Goal: Task Accomplishment & Management: Manage account settings

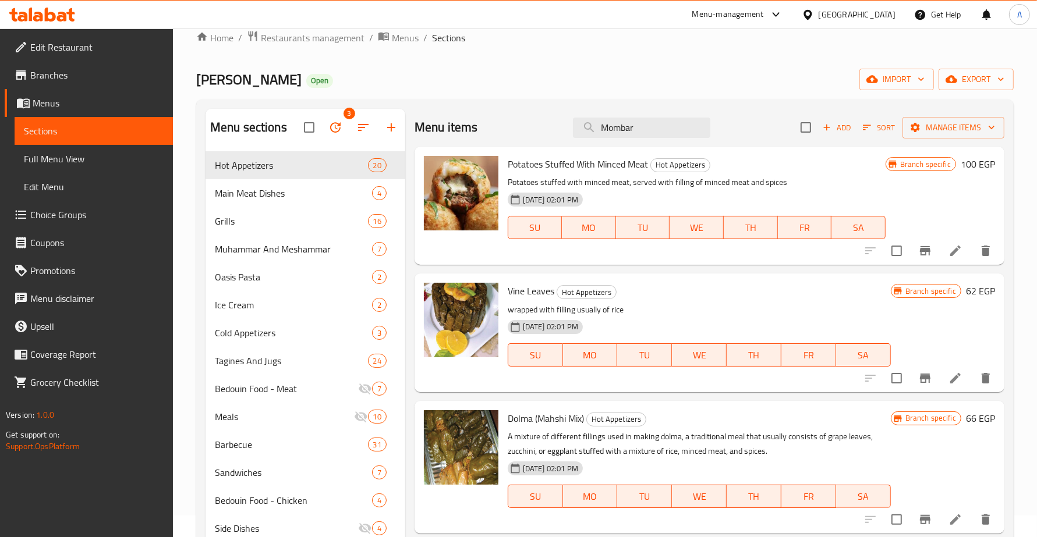
scroll to position [1456, 0]
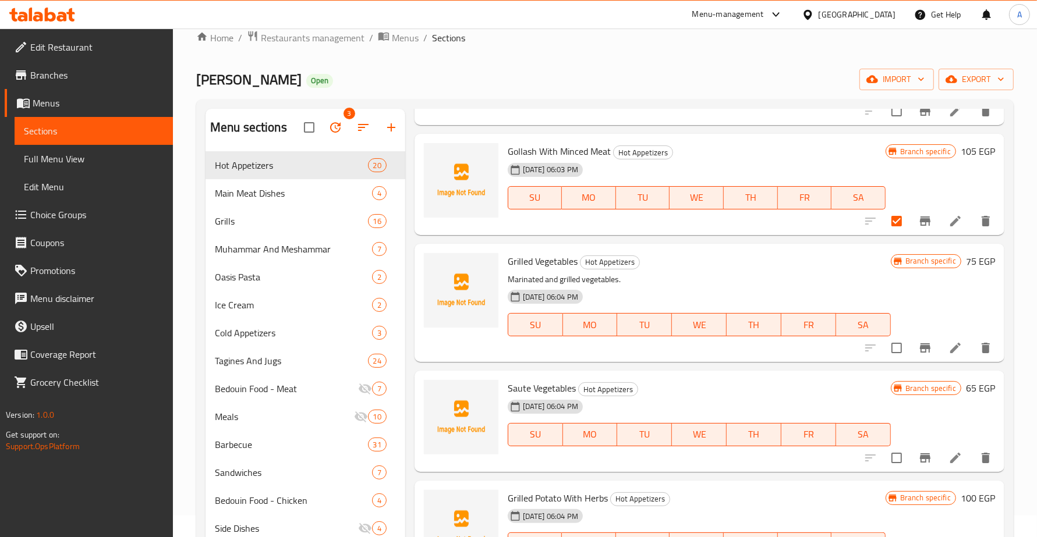
click at [914, 211] on button "Branch-specific-item" at bounding box center [925, 221] width 28 height 28
click at [911, 223] on button "Branch-specific-item" at bounding box center [925, 221] width 28 height 28
click at [918, 225] on icon "Branch-specific-item" at bounding box center [925, 221] width 14 height 14
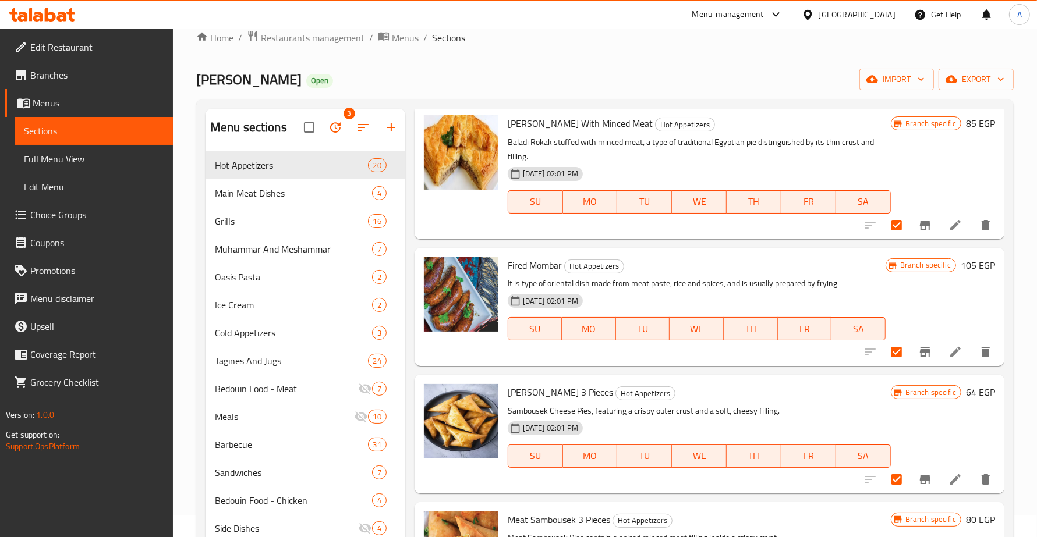
scroll to position [728, 0]
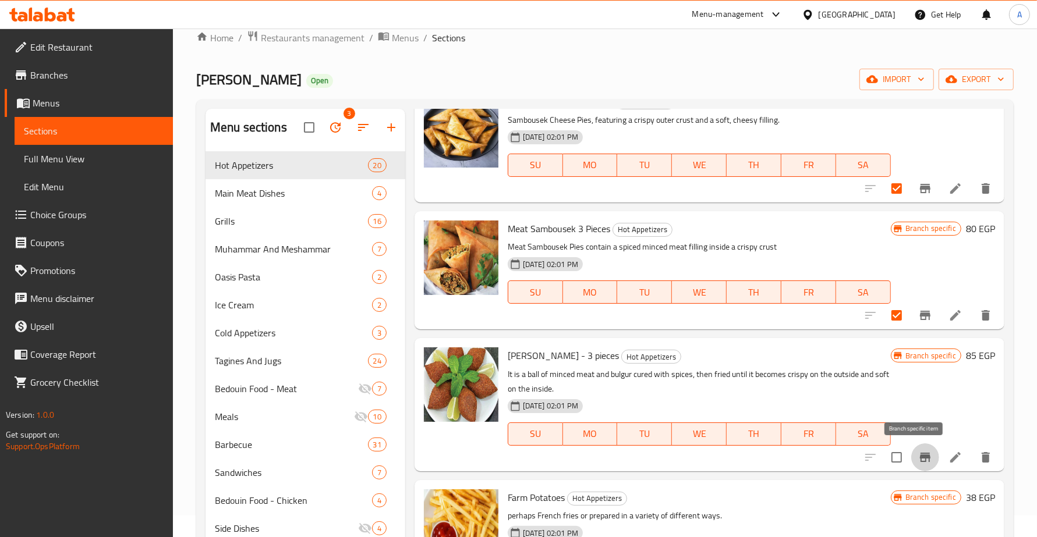
click at [918, 451] on icon "Branch-specific-item" at bounding box center [925, 458] width 14 height 14
click at [920, 456] on icon "Branch-specific-item" at bounding box center [925, 457] width 10 height 9
click at [887, 457] on input "checkbox" at bounding box center [896, 457] width 24 height 24
checkbox input "true"
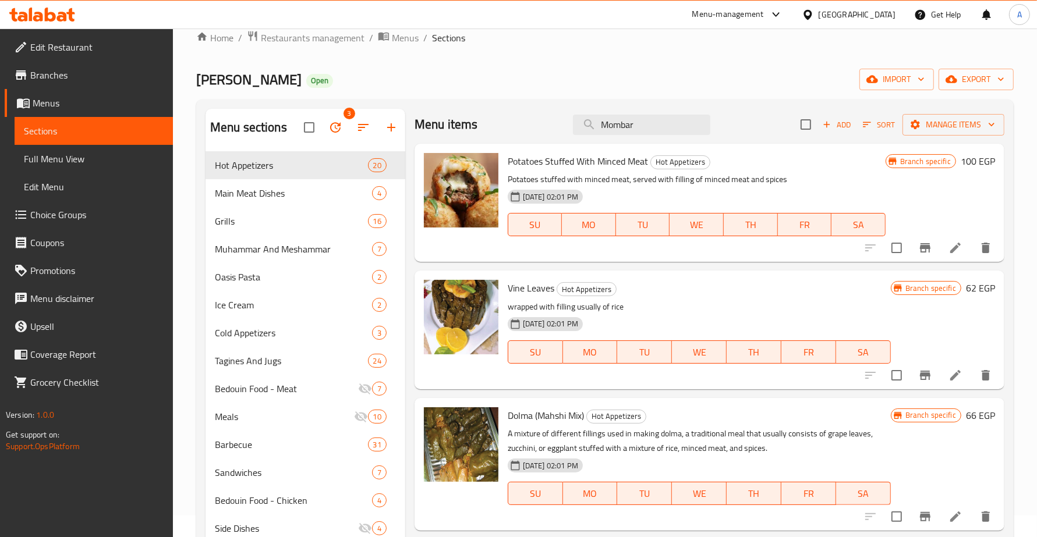
scroll to position [0, 0]
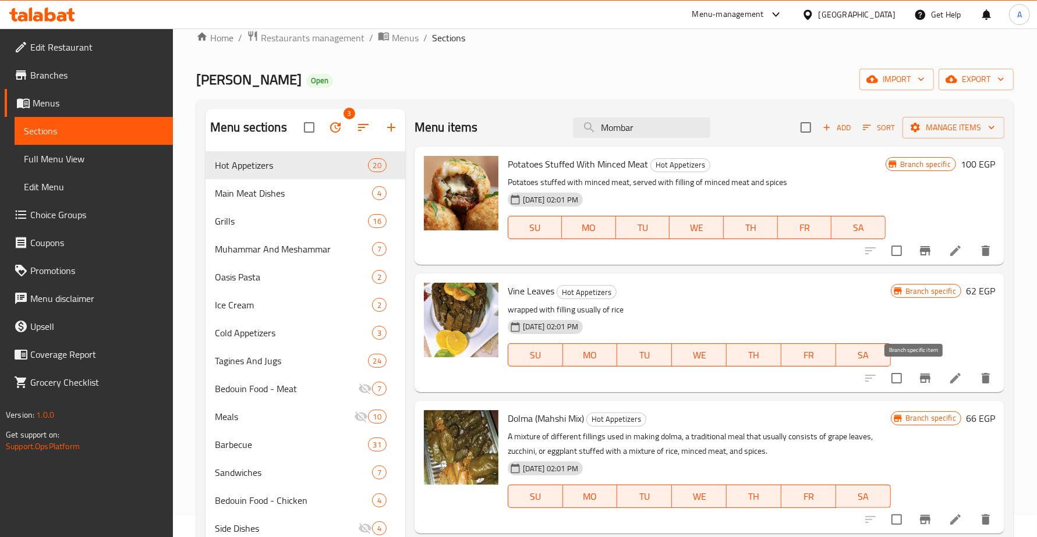
click at [920, 379] on icon "Branch-specific-item" at bounding box center [925, 378] width 10 height 9
click at [890, 380] on input "checkbox" at bounding box center [896, 378] width 24 height 24
checkbox input "true"
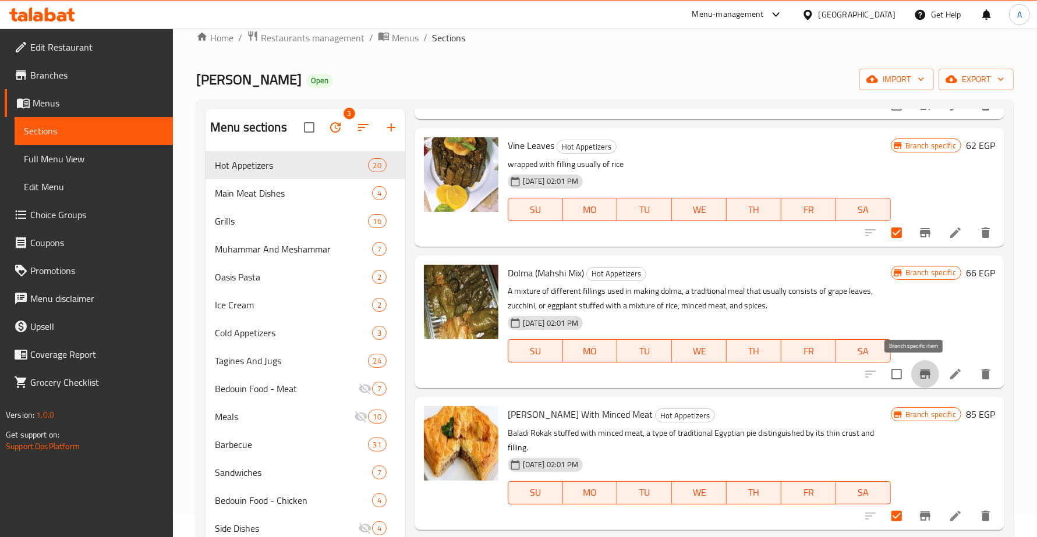
click at [918, 370] on icon "Branch-specific-item" at bounding box center [925, 374] width 14 height 14
click at [893, 371] on input "checkbox" at bounding box center [896, 374] width 24 height 24
checkbox input "true"
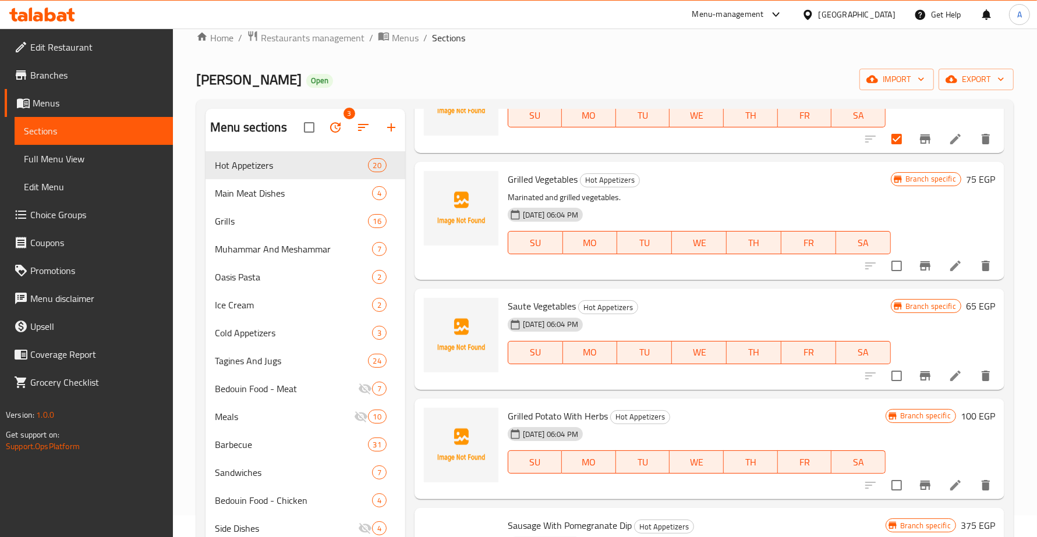
scroll to position [1553, 0]
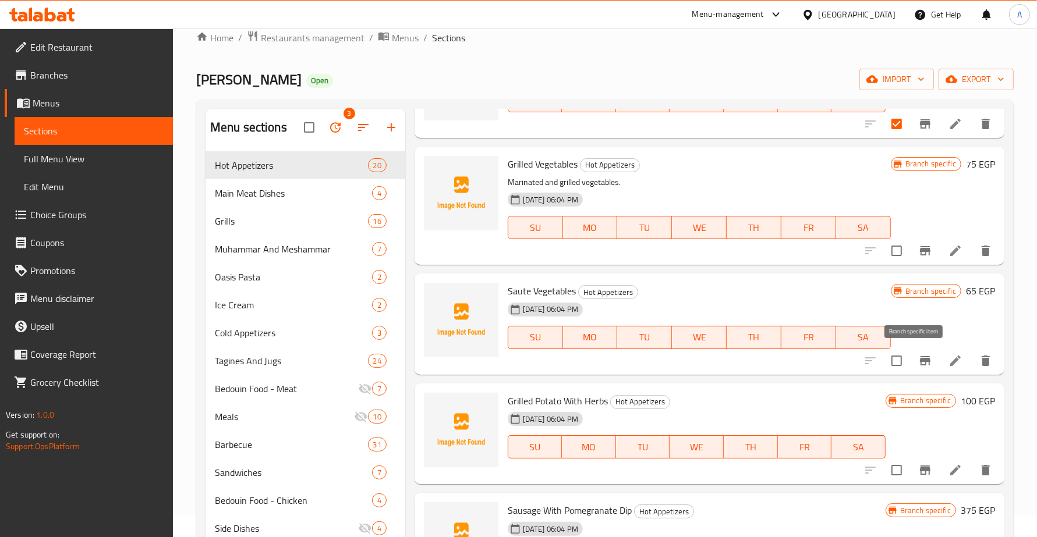
click at [920, 357] on icon "Branch-specific-item" at bounding box center [925, 360] width 10 height 9
click at [892, 359] on input "checkbox" at bounding box center [896, 361] width 24 height 24
checkbox input "true"
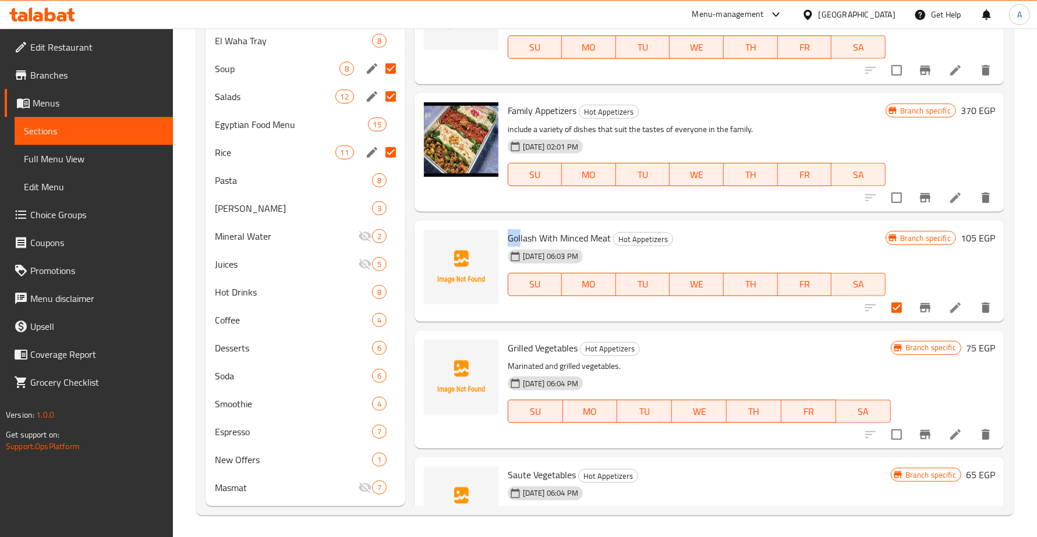
scroll to position [534, 0]
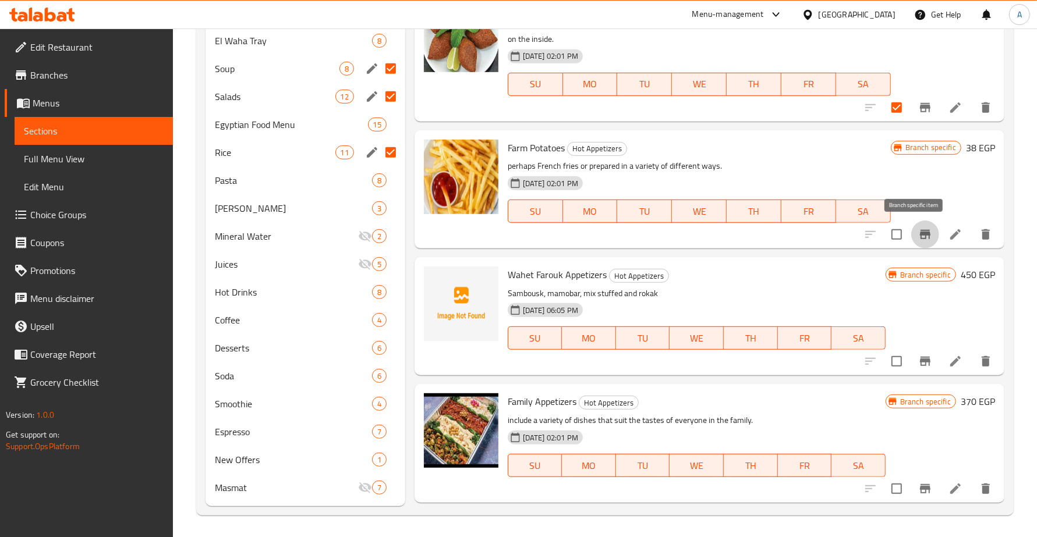
click at [920, 230] on icon "Branch-specific-item" at bounding box center [925, 234] width 10 height 9
click at [885, 235] on input "checkbox" at bounding box center [896, 234] width 24 height 24
checkbox input "true"
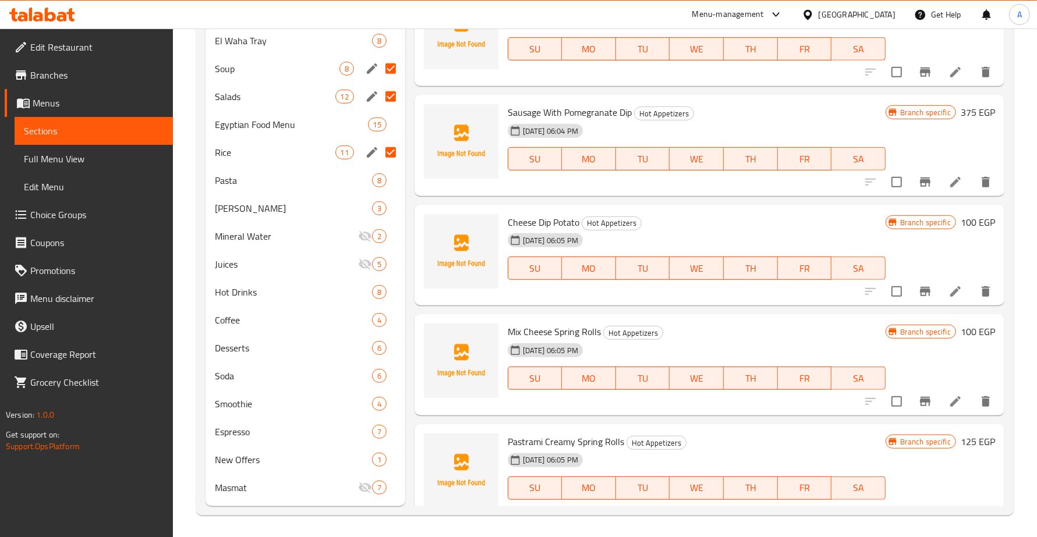
scroll to position [1262, 0]
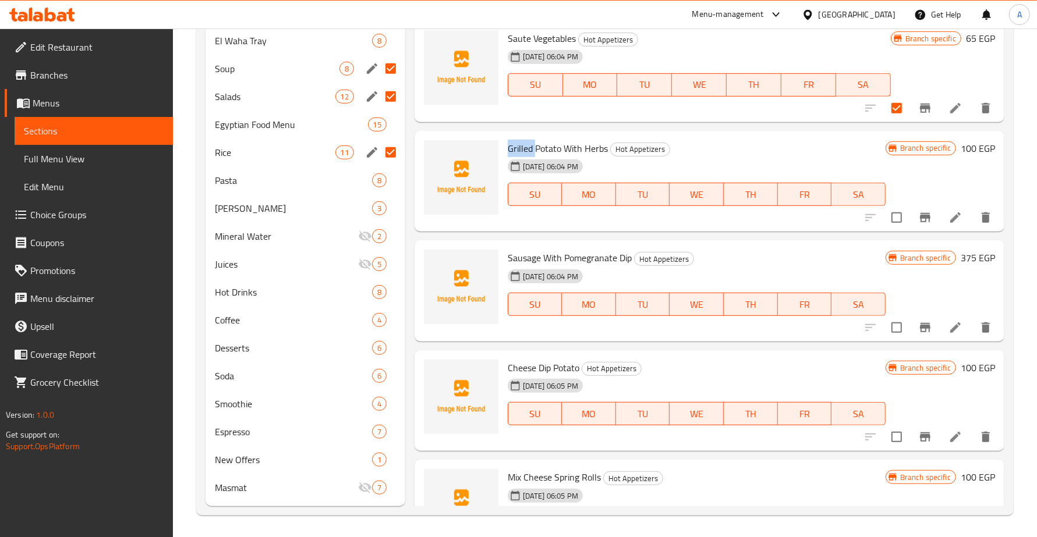
drag, startPoint x: 505, startPoint y: 146, endPoint x: 536, endPoint y: 146, distance: 30.3
click at [536, 146] on div "Grilled Potato With Herbs Hot Appetizers [DATE] 06:04 PM SU MO TU WE TH FR SA" at bounding box center [696, 182] width 387 height 92
copy span "Grilled"
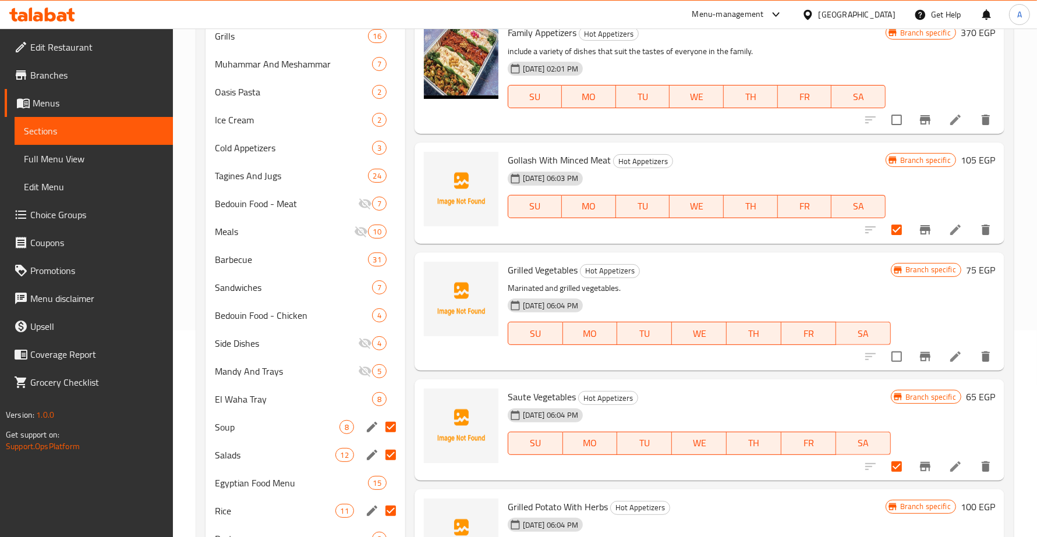
scroll to position [1407, 0]
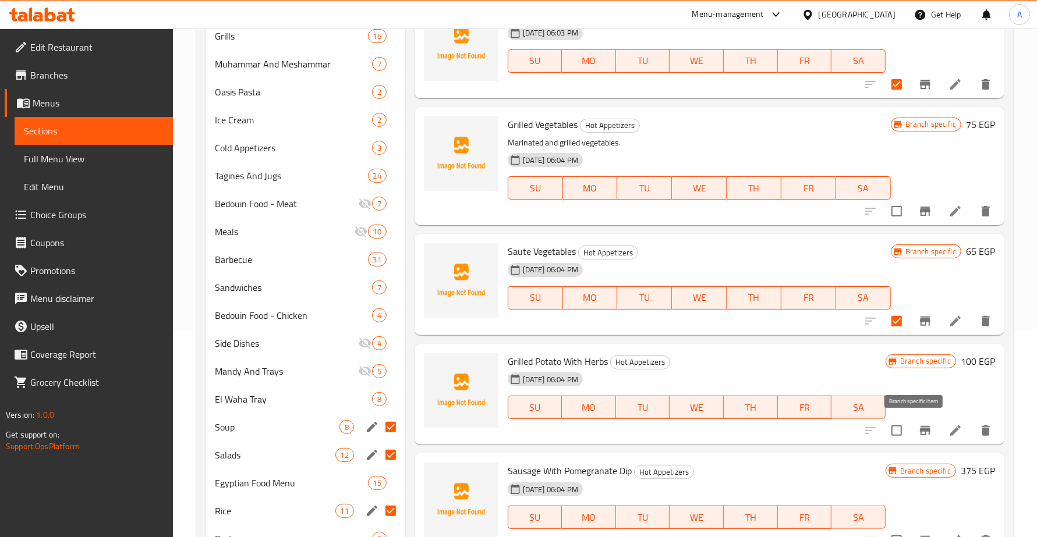
click at [918, 424] on icon "Branch-specific-item" at bounding box center [925, 431] width 14 height 14
click at [885, 426] on input "checkbox" at bounding box center [896, 431] width 24 height 24
checkbox input "true"
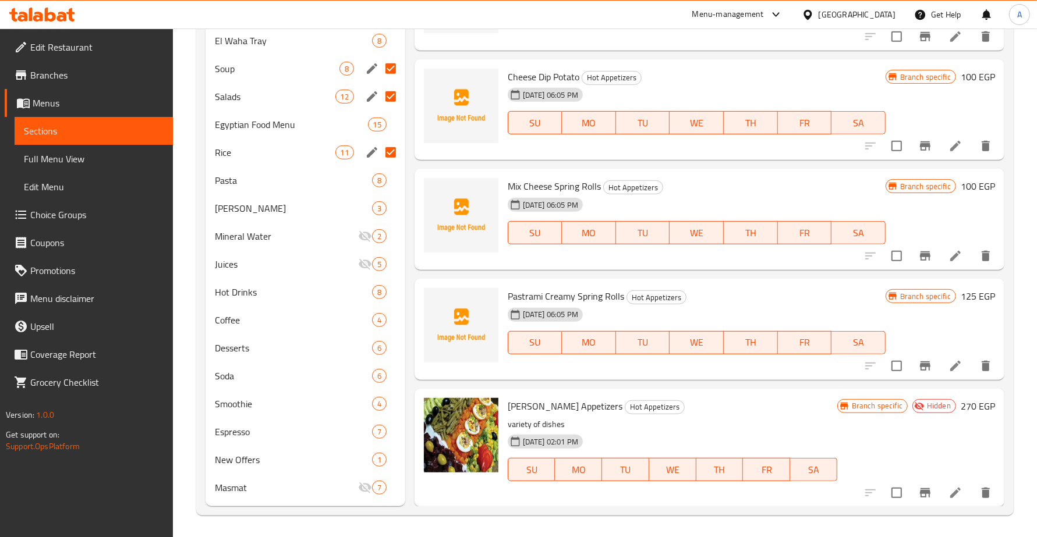
scroll to position [225, 0]
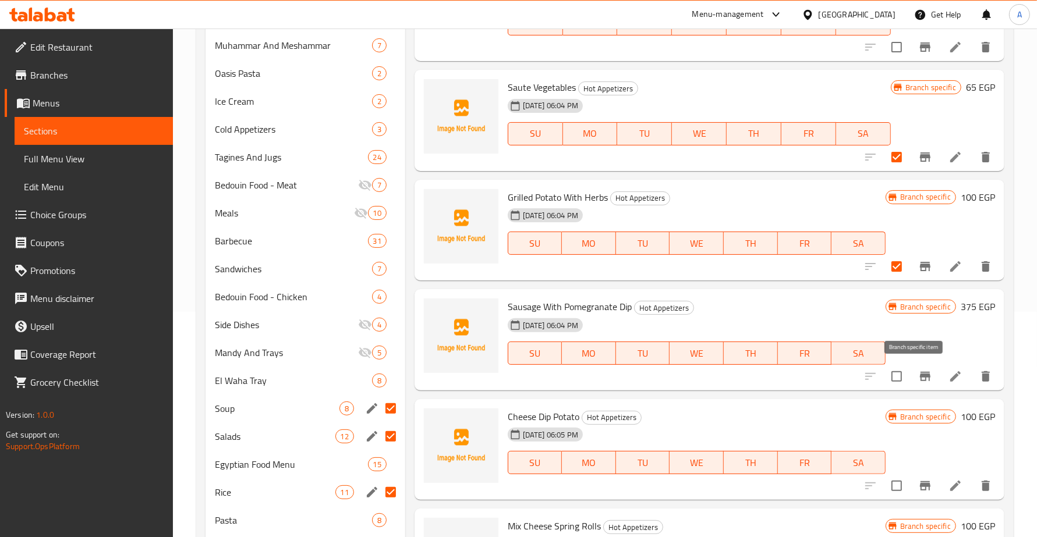
click at [920, 374] on icon "Branch-specific-item" at bounding box center [925, 376] width 10 height 9
click at [884, 374] on input "checkbox" at bounding box center [896, 376] width 24 height 24
checkbox input "true"
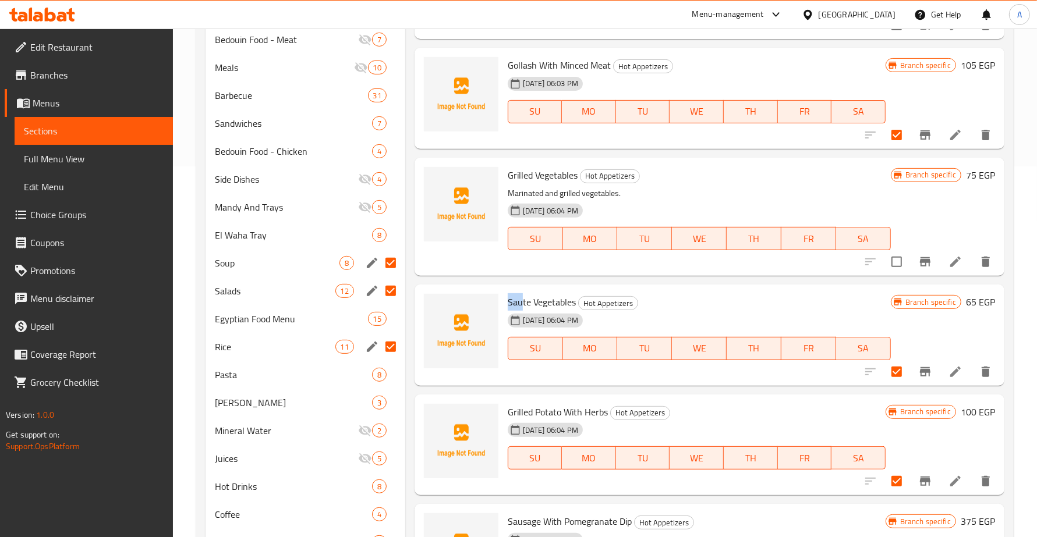
scroll to position [1189, 0]
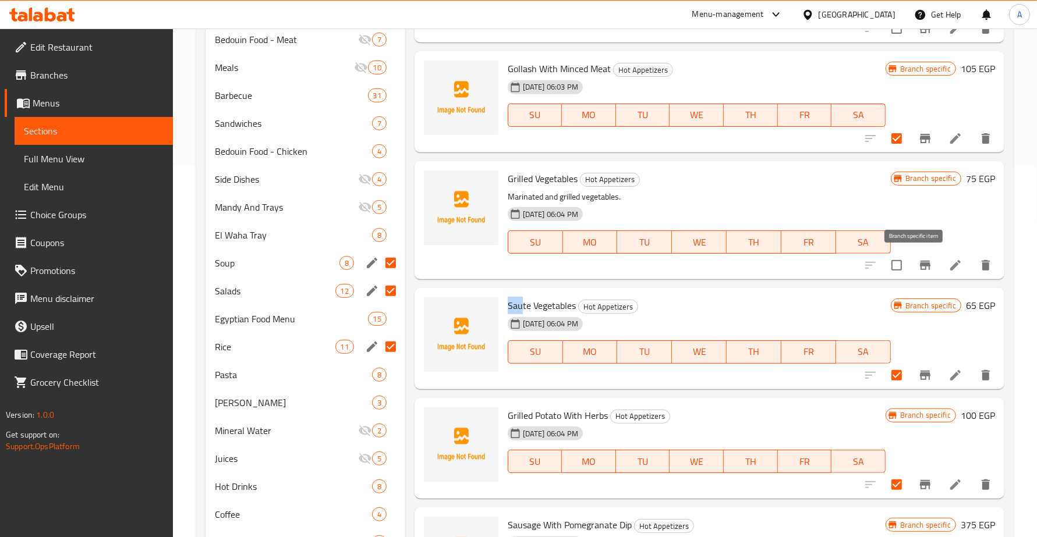
click at [920, 263] on icon "Branch-specific-item" at bounding box center [925, 265] width 10 height 9
click at [888, 263] on input "checkbox" at bounding box center [896, 265] width 24 height 24
checkbox input "true"
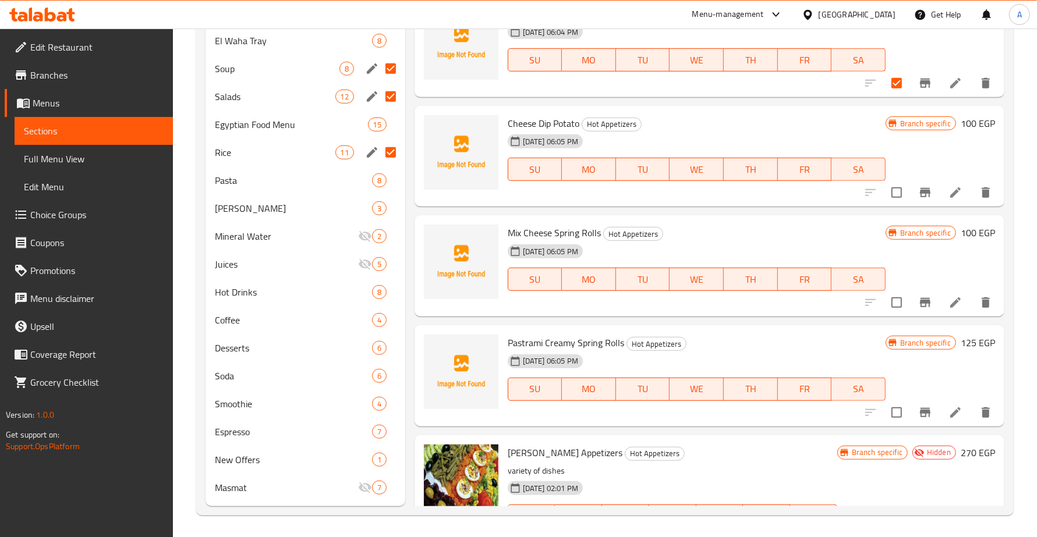
scroll to position [1480, 0]
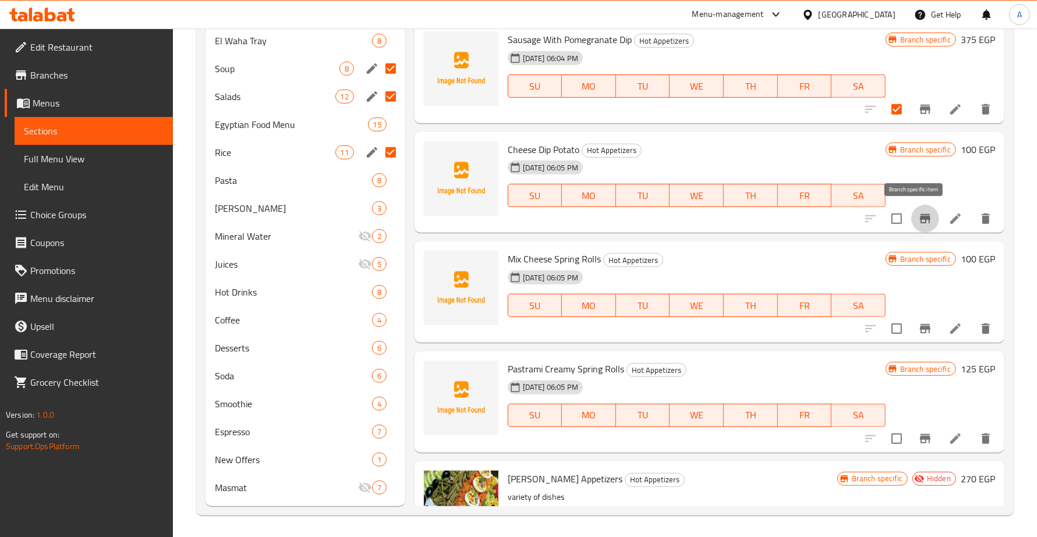
click at [918, 213] on icon "Branch-specific-item" at bounding box center [925, 219] width 14 height 14
click at [887, 218] on input "checkbox" at bounding box center [896, 219] width 24 height 24
checkbox input "true"
click at [920, 330] on icon "Branch-specific-item" at bounding box center [925, 328] width 10 height 9
click at [884, 326] on input "checkbox" at bounding box center [896, 329] width 24 height 24
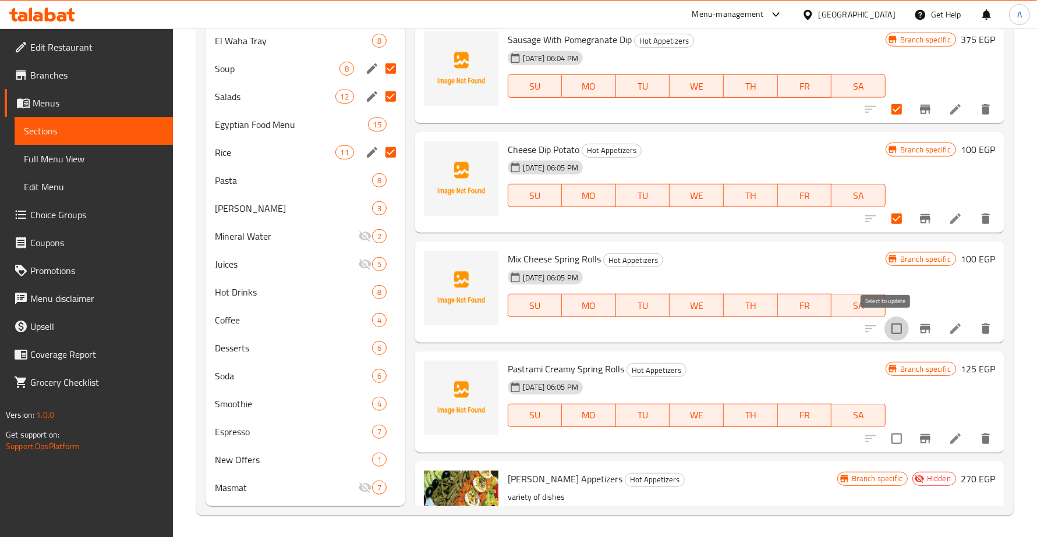
checkbox input "true"
click at [918, 434] on icon "Branch-specific-item" at bounding box center [925, 439] width 14 height 14
click at [891, 431] on input "checkbox" at bounding box center [896, 439] width 24 height 24
checkbox input "true"
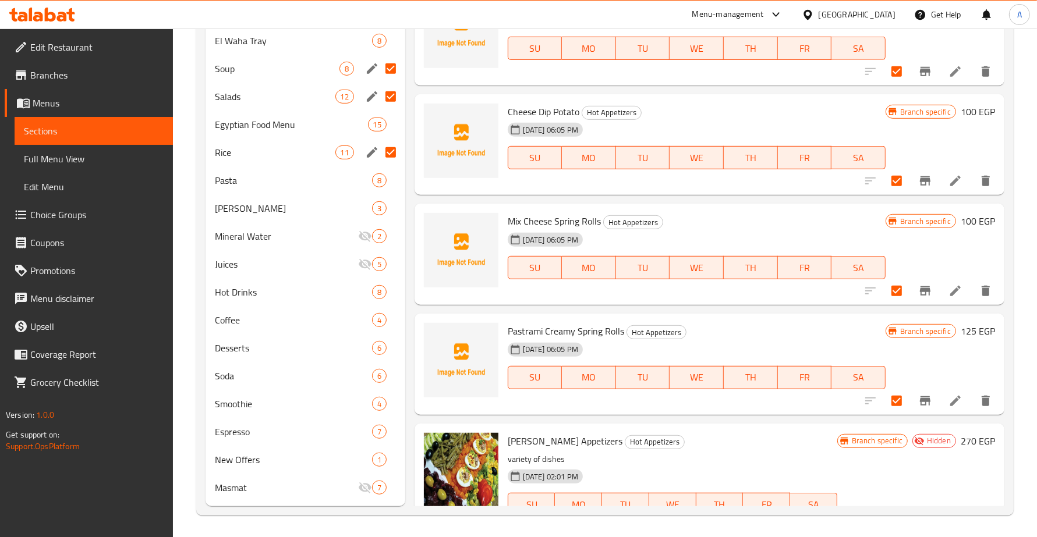
scroll to position [1553, 0]
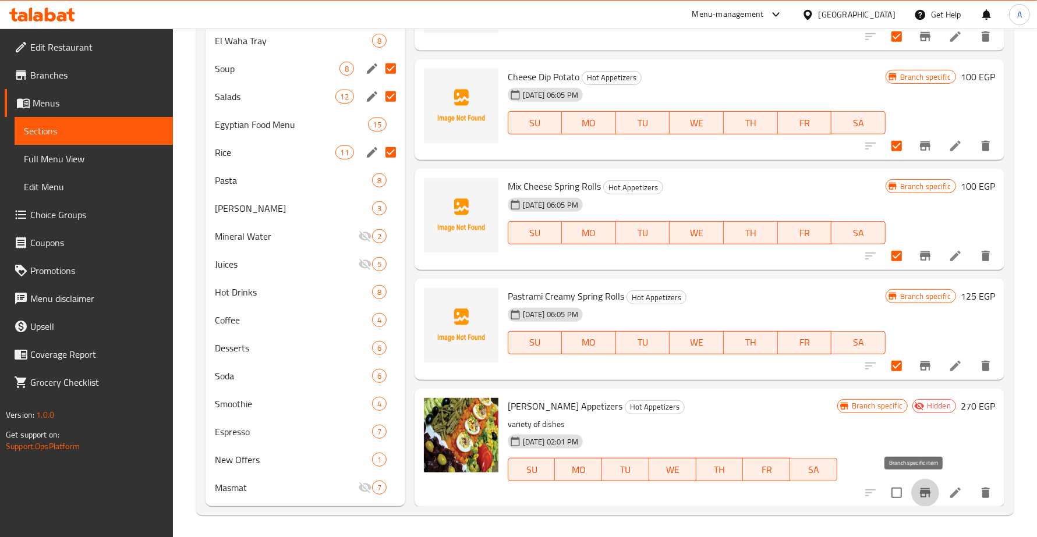
click at [918, 486] on icon "Branch-specific-item" at bounding box center [925, 493] width 14 height 14
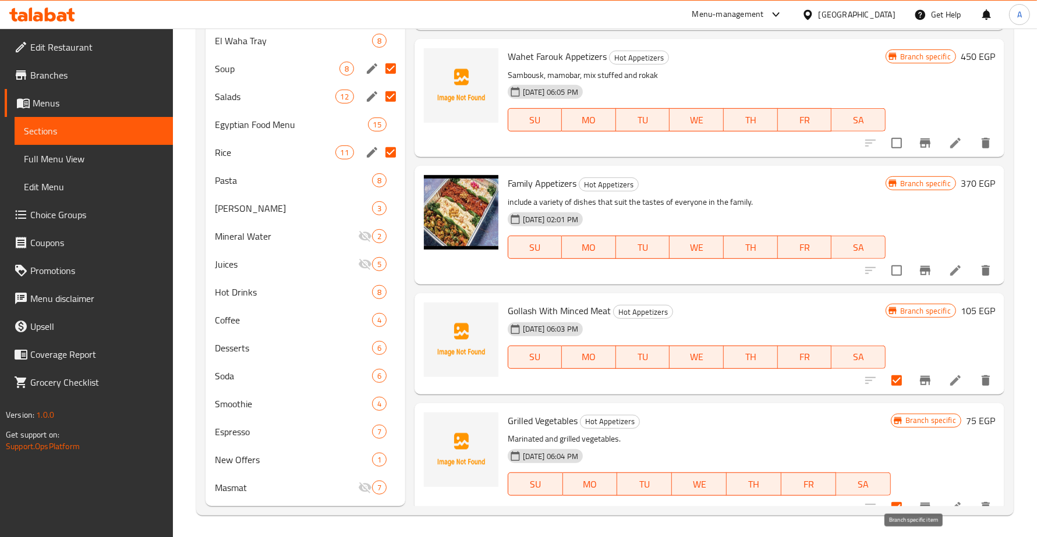
scroll to position [607, 0]
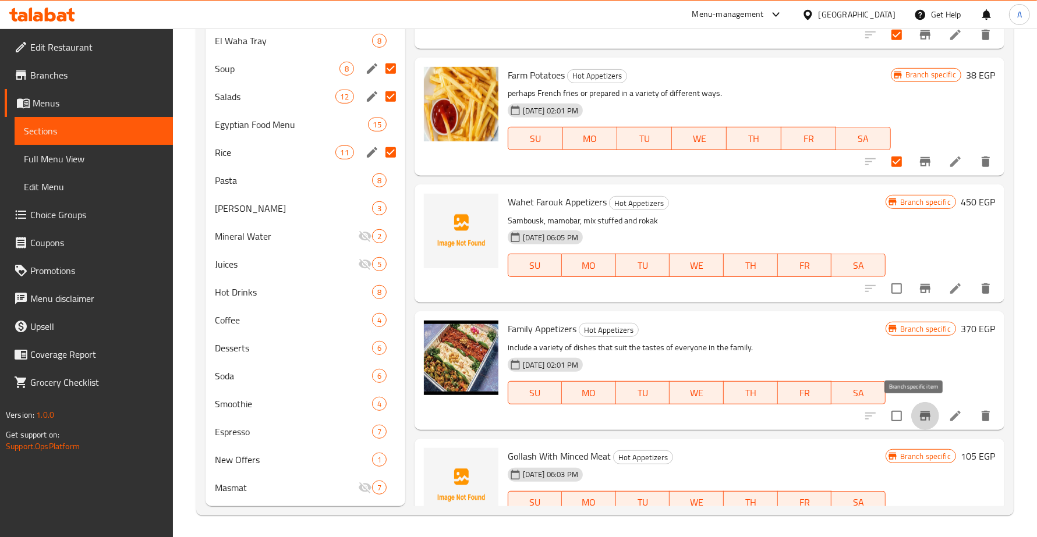
click at [920, 416] on icon "Branch-specific-item" at bounding box center [925, 416] width 10 height 9
click at [892, 418] on input "checkbox" at bounding box center [896, 416] width 24 height 24
checkbox input "true"
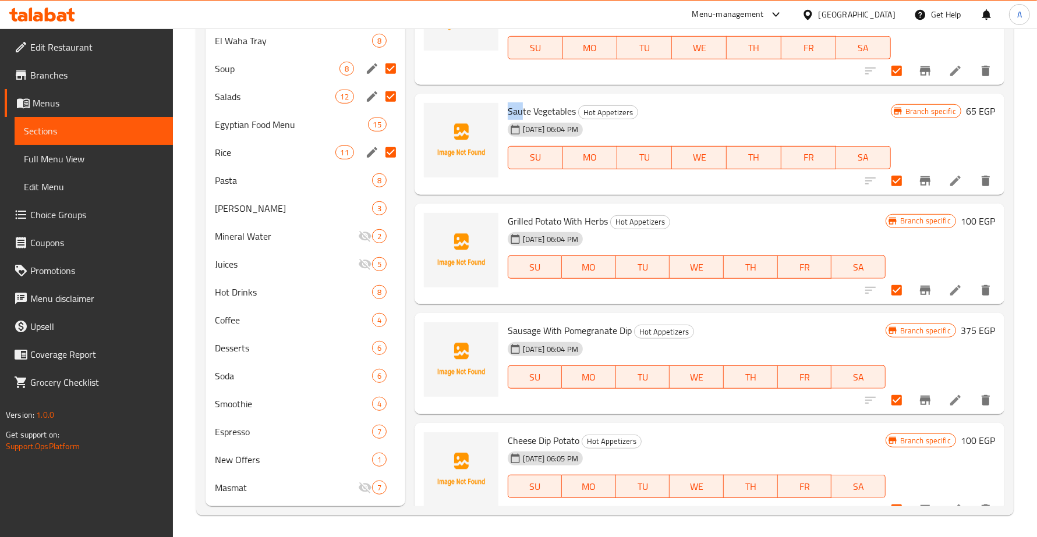
scroll to position [1553, 0]
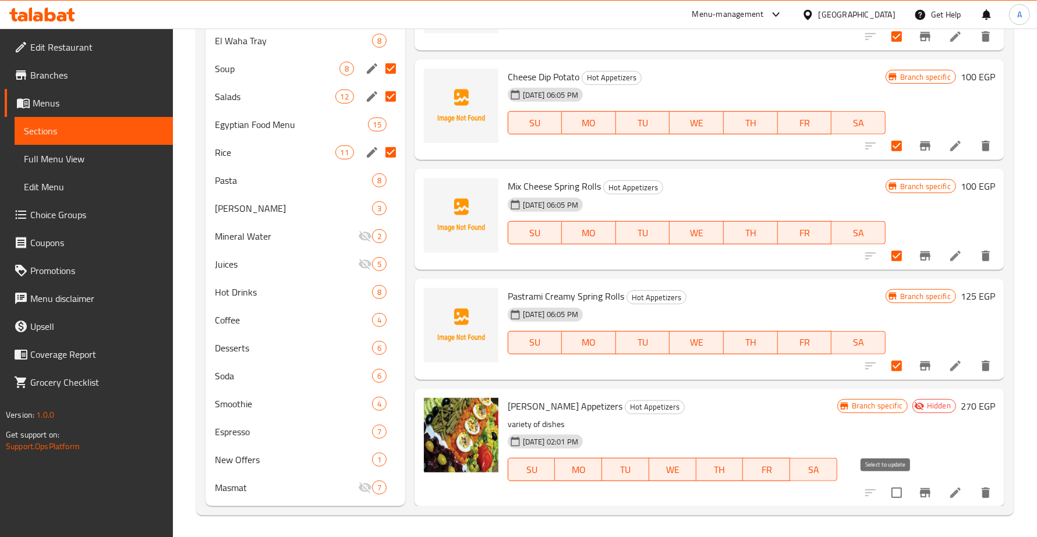
click at [886, 493] on input "checkbox" at bounding box center [896, 493] width 24 height 24
checkbox input "true"
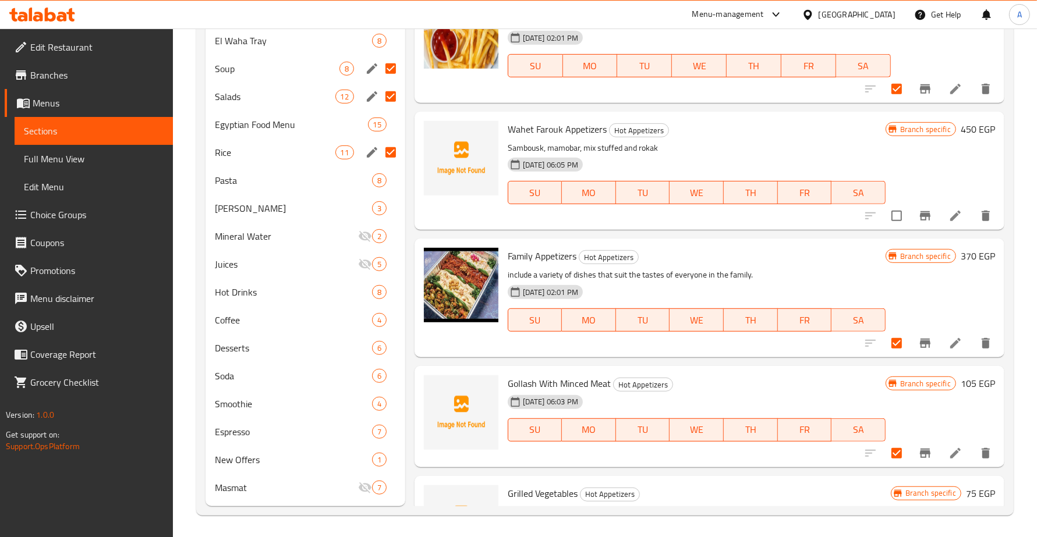
scroll to position [534, 0]
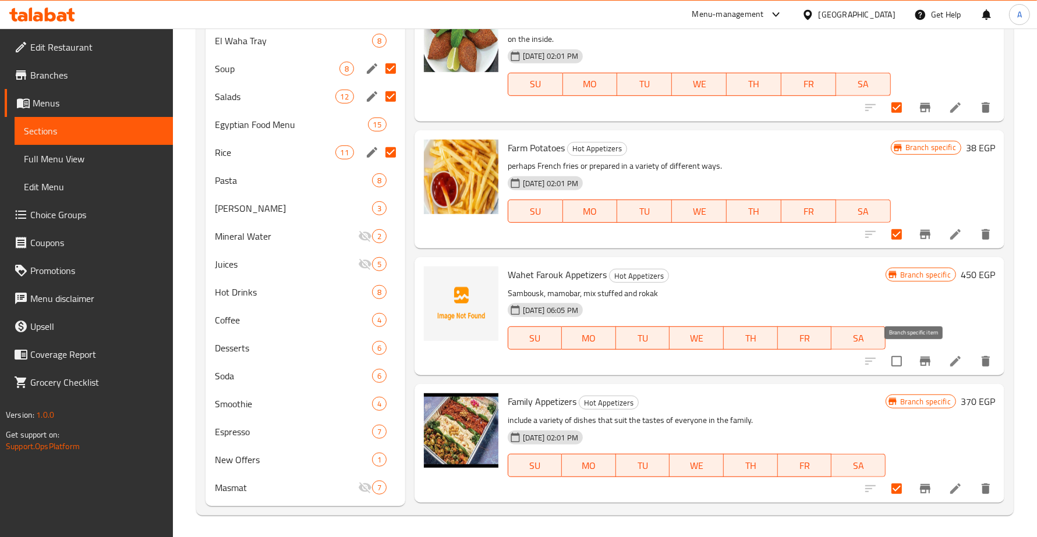
click at [918, 355] on icon "Branch-specific-item" at bounding box center [925, 362] width 14 height 14
click at [891, 358] on input "checkbox" at bounding box center [896, 361] width 24 height 24
checkbox input "true"
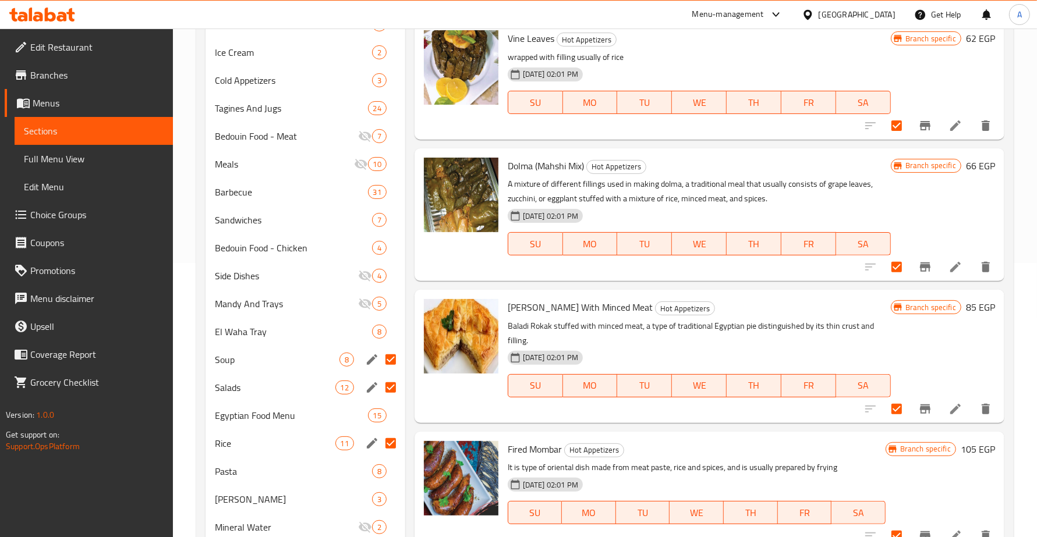
scroll to position [56, 0]
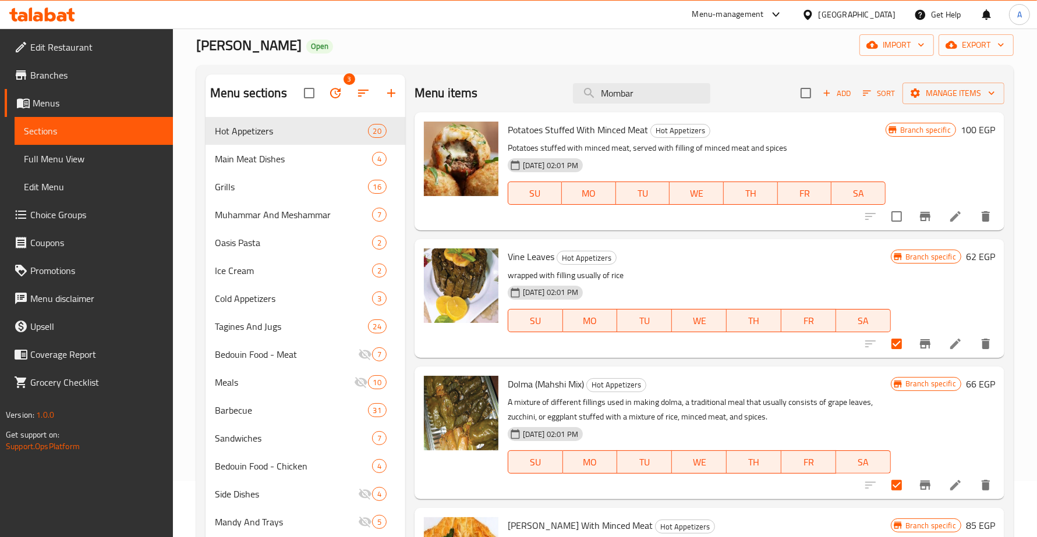
click at [914, 225] on button "Branch-specific-item" at bounding box center [925, 217] width 28 height 28
click at [888, 223] on input "checkbox" at bounding box center [896, 216] width 24 height 24
checkbox input "true"
click at [392, 128] on input "Menu sections" at bounding box center [390, 131] width 24 height 24
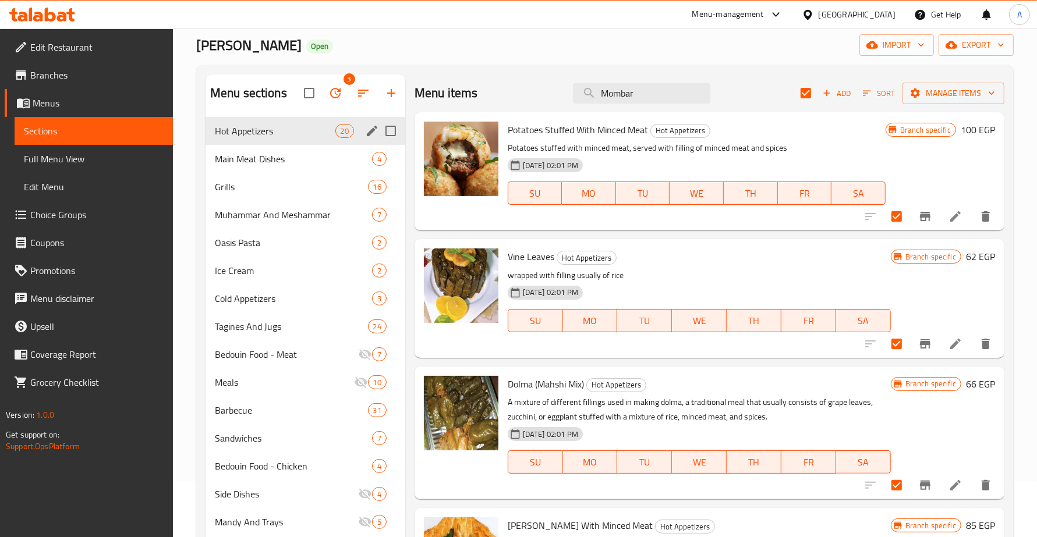
checkbox input "true"
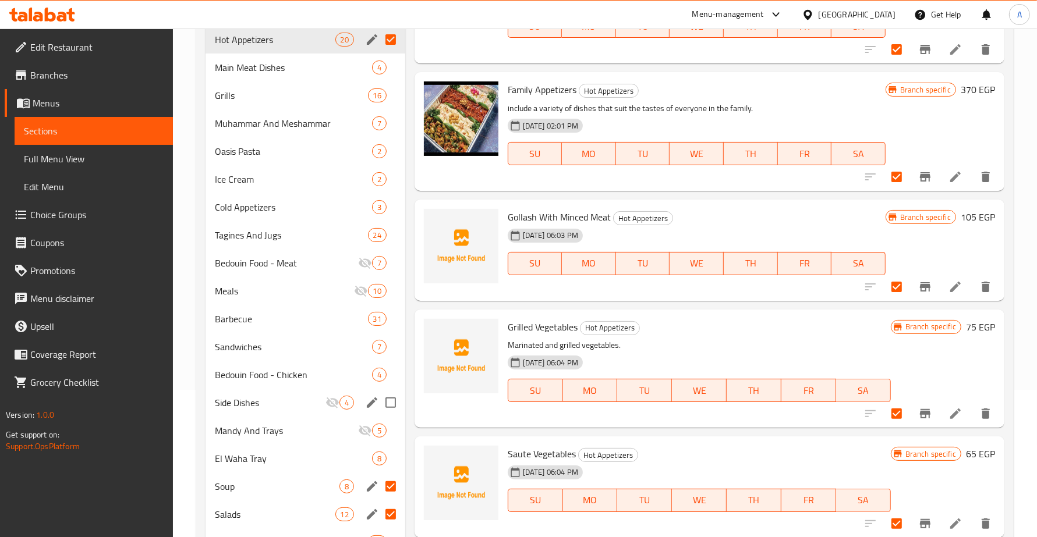
scroll to position [0, 0]
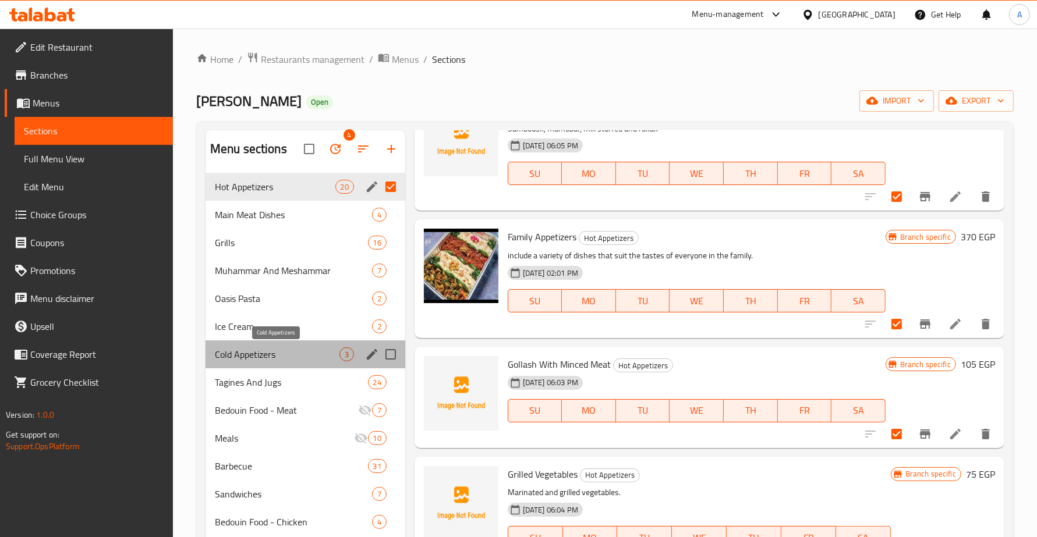
click at [301, 362] on span "Cold Appetizers" at bounding box center [277, 355] width 125 height 14
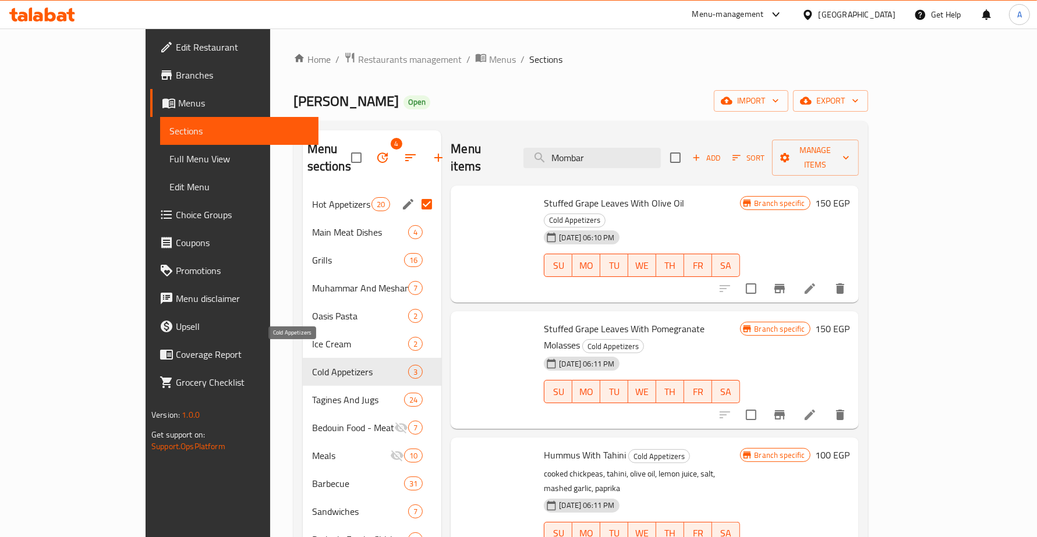
checkbox input "false"
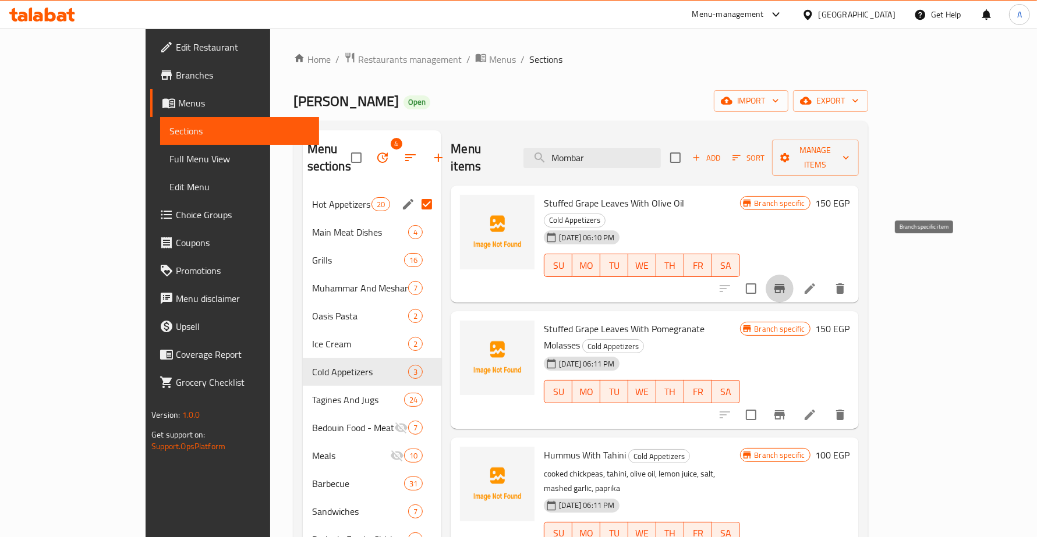
click at [785, 284] on icon "Branch-specific-item" at bounding box center [779, 288] width 10 height 9
click at [794, 401] on button "Branch-specific-item" at bounding box center [780, 415] width 28 height 28
click at [415, 360] on input "Menu sections" at bounding box center [427, 372] width 24 height 24
checkbox input "true"
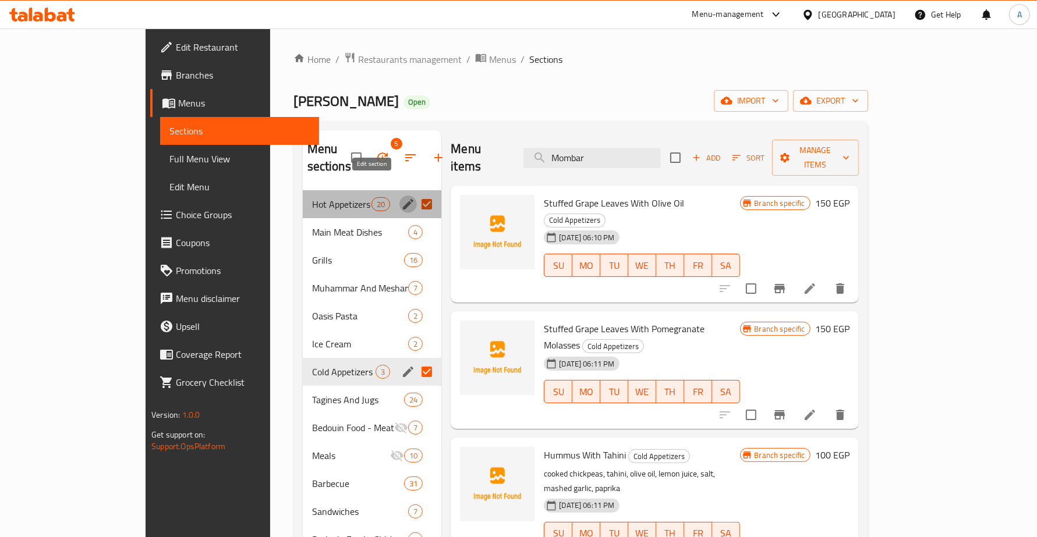
click at [401, 197] on icon "edit" at bounding box center [408, 204] width 14 height 14
checkbox input "true"
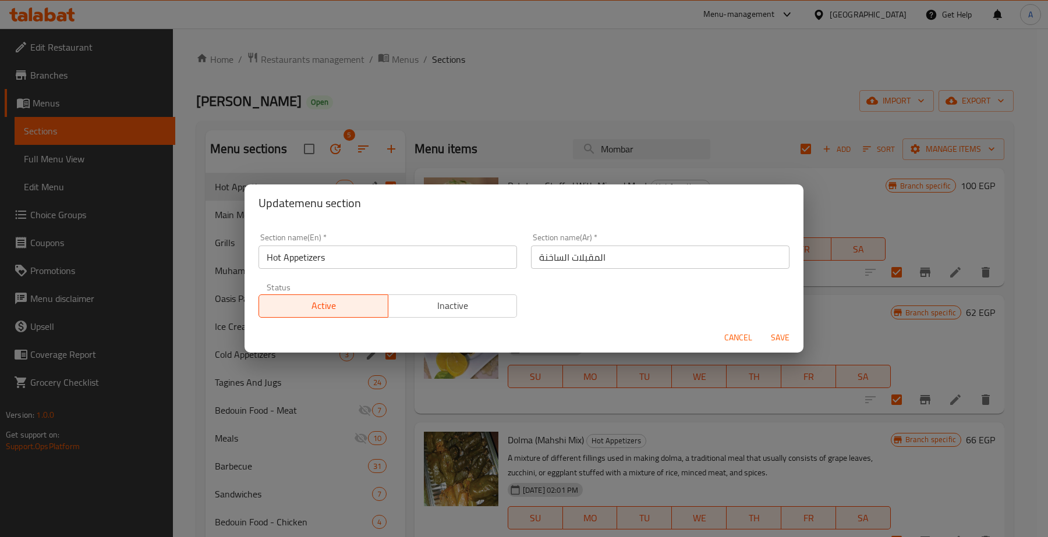
click at [342, 252] on input "Hot Appetizers" at bounding box center [388, 257] width 259 height 23
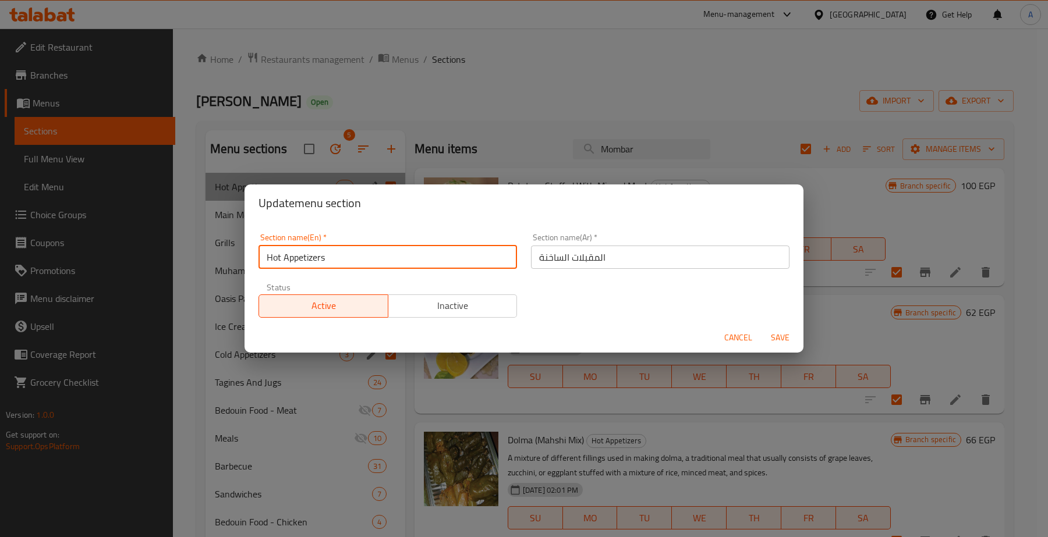
click at [342, 252] on input "Hot Appetizers" at bounding box center [388, 257] width 259 height 23
click at [726, 335] on span "Cancel" at bounding box center [738, 338] width 28 height 15
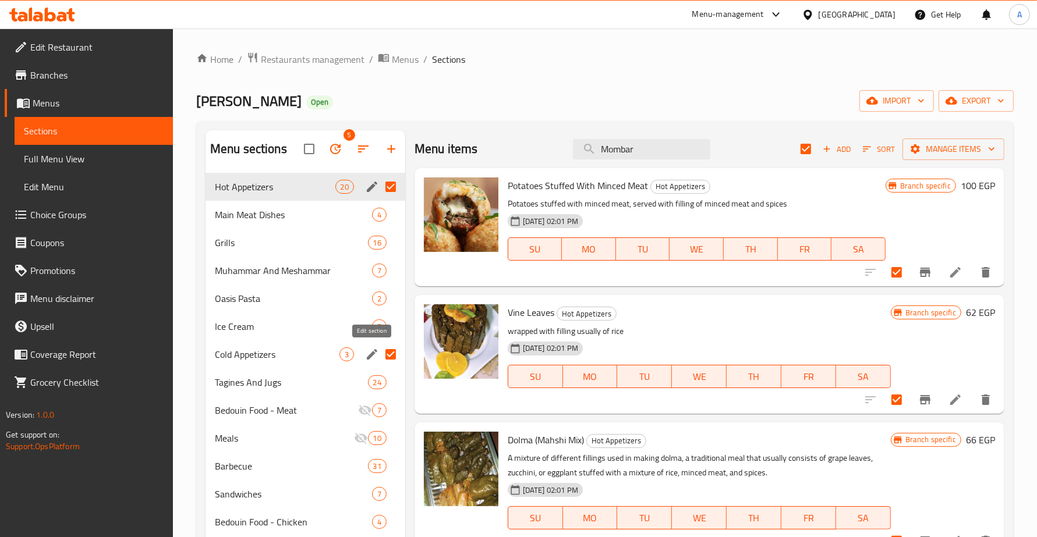
click at [369, 356] on icon "edit" at bounding box center [372, 354] width 10 height 10
checkbox input "false"
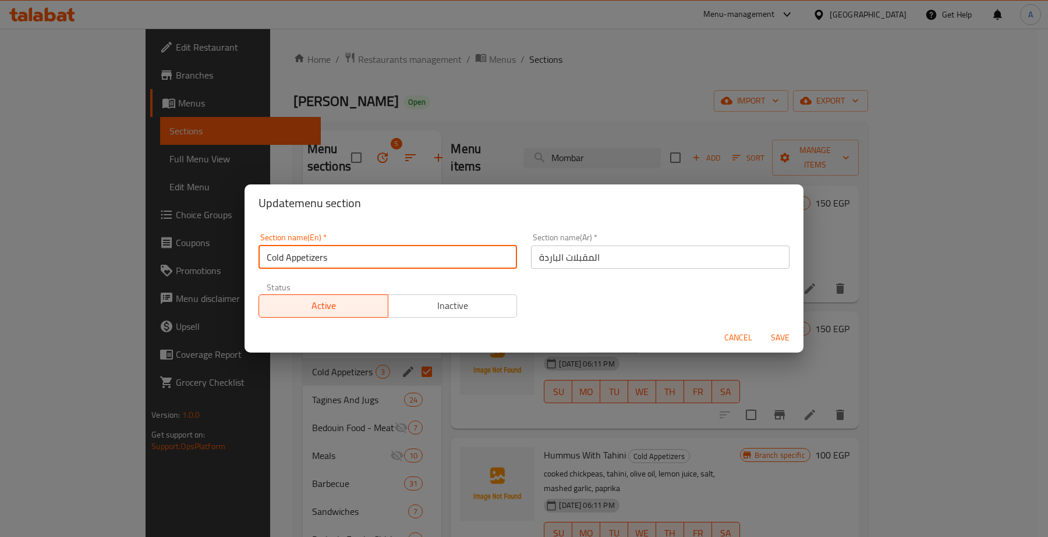
drag, startPoint x: 402, startPoint y: 249, endPoint x: 123, endPoint y: 236, distance: 279.2
click at [114, 238] on div "Update menu section Section name(En)   * Cold Appetizers Section name(En) * Sec…" at bounding box center [524, 268] width 1048 height 537
click at [746, 336] on span "Cancel" at bounding box center [738, 338] width 28 height 15
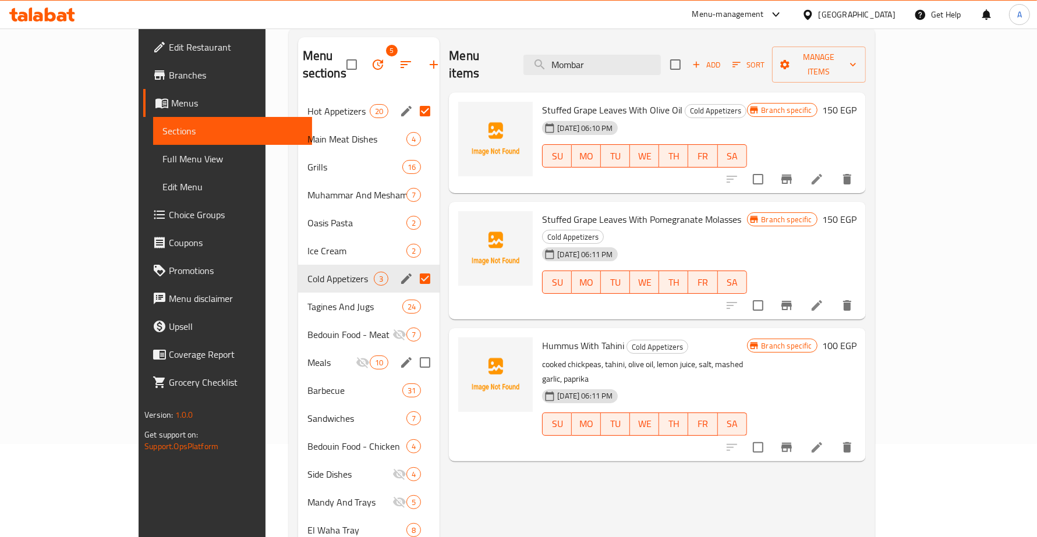
scroll to position [146, 0]
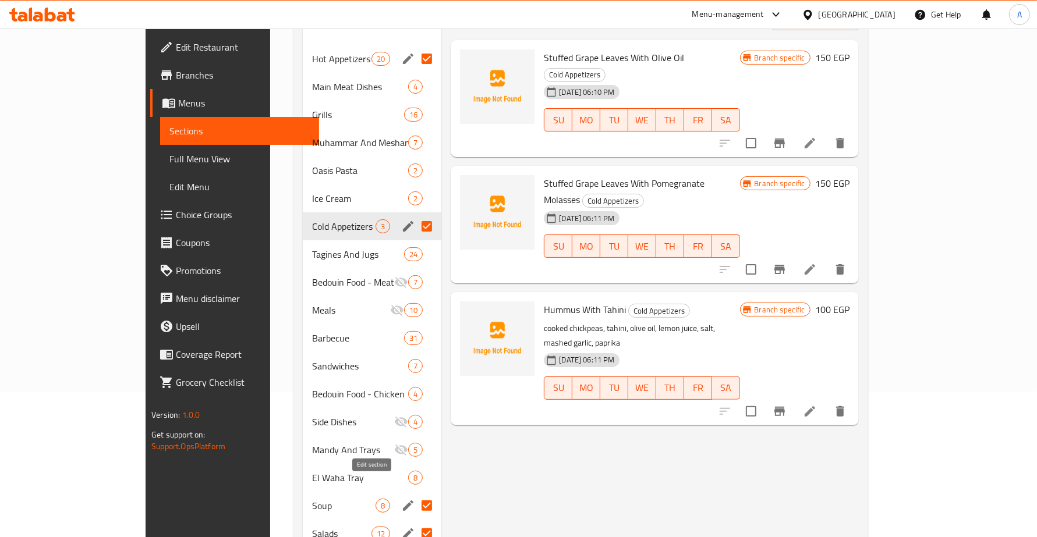
click at [403, 501] on icon "edit" at bounding box center [408, 506] width 10 height 10
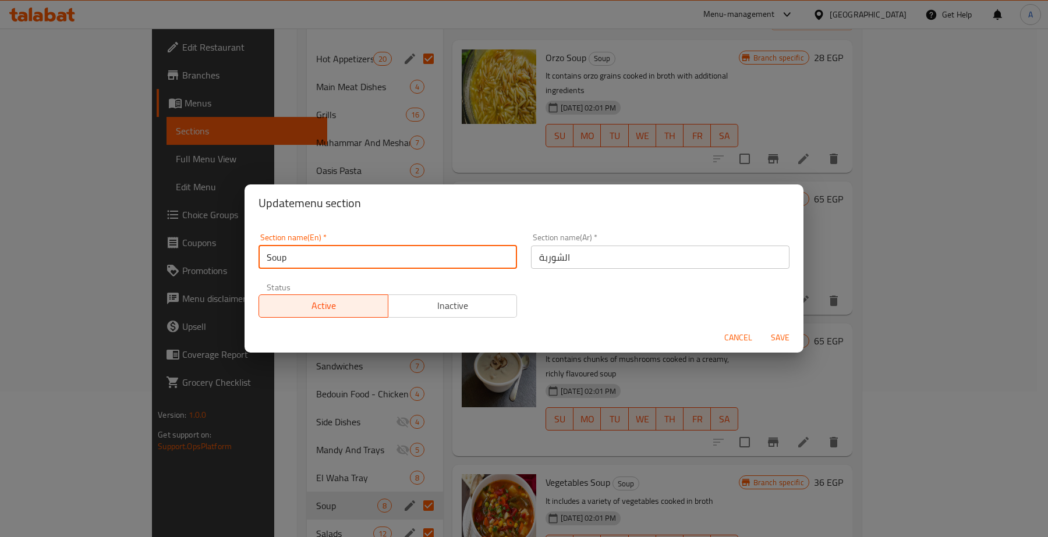
drag, startPoint x: 309, startPoint y: 254, endPoint x: 220, endPoint y: 256, distance: 89.7
click at [190, 252] on div "Update menu section Section name(En)   * Soup Section name(En) * Section name(A…" at bounding box center [524, 268] width 1048 height 537
click at [742, 342] on span "Cancel" at bounding box center [738, 338] width 28 height 15
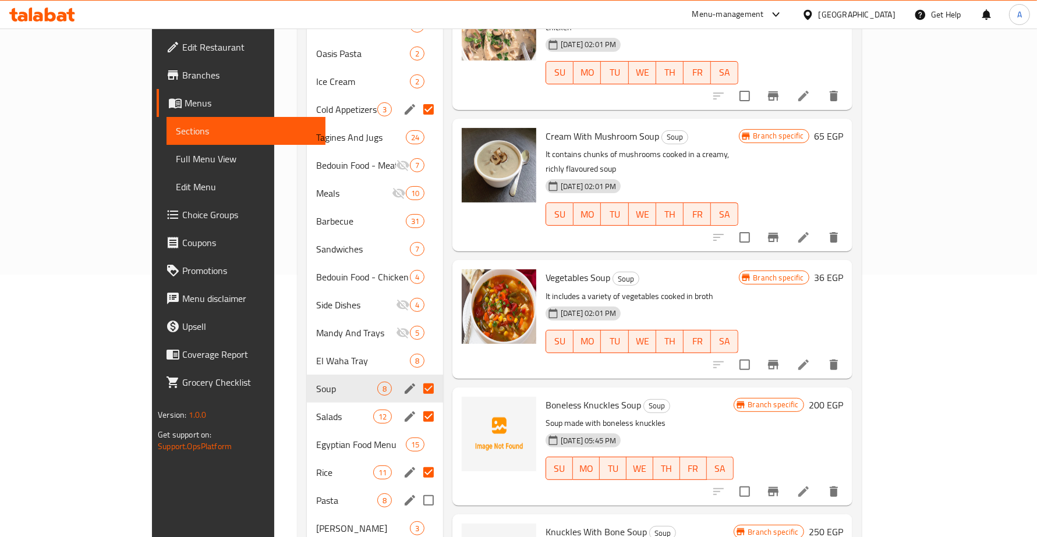
scroll to position [364, 0]
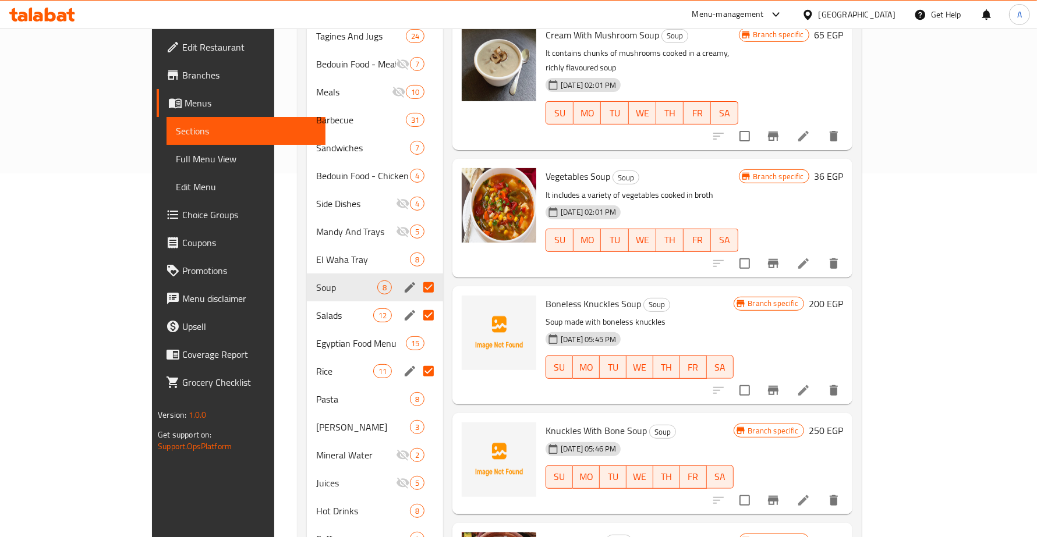
click at [403, 309] on icon "edit" at bounding box center [410, 316] width 14 height 14
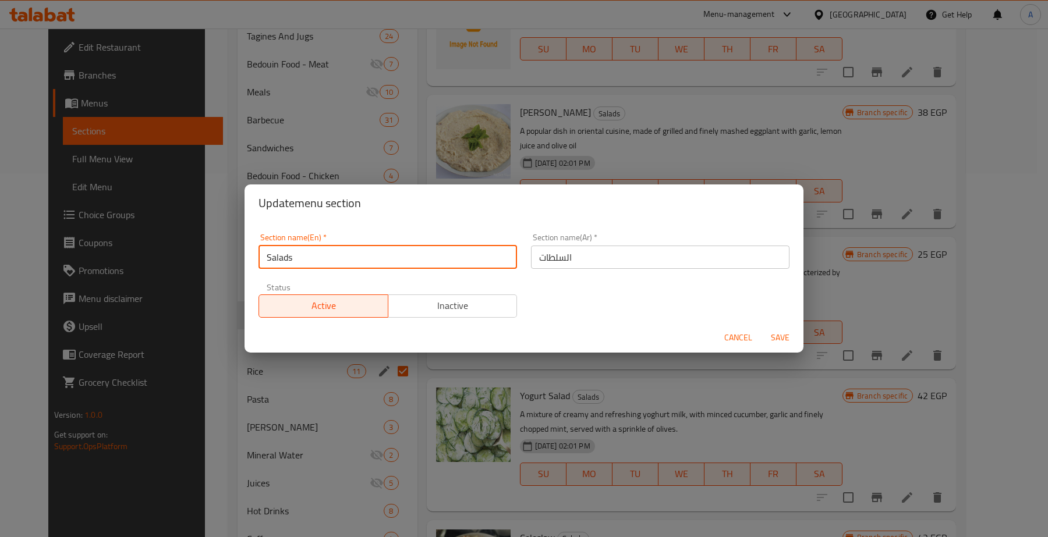
drag, startPoint x: 338, startPoint y: 259, endPoint x: 162, endPoint y: 250, distance: 176.1
click at [164, 250] on div "Update menu section Section name(En)   * Salads Section name(En) * Section name…" at bounding box center [524, 268] width 1048 height 537
click at [734, 335] on span "Cancel" at bounding box center [738, 338] width 28 height 15
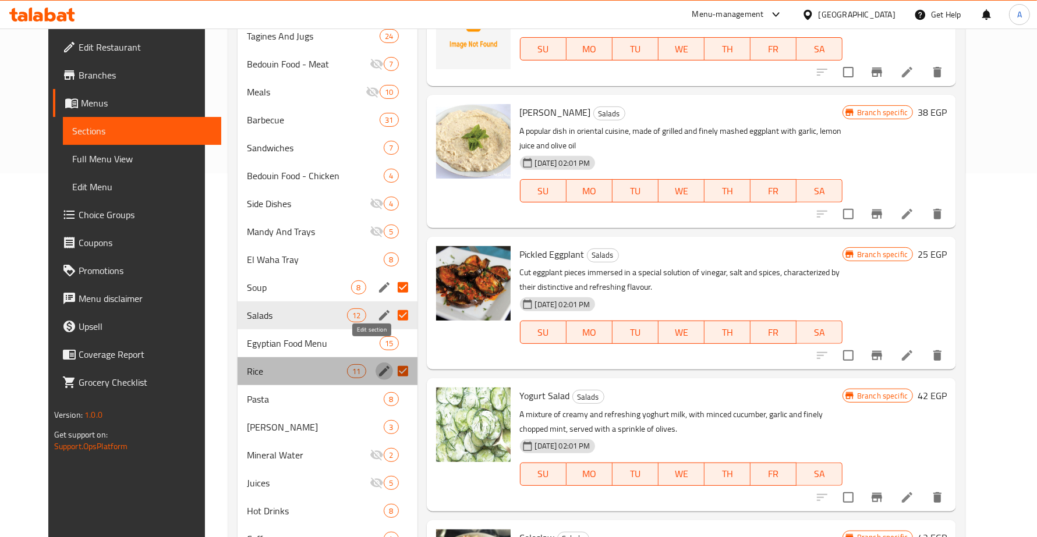
click at [379, 366] on icon "edit" at bounding box center [384, 371] width 10 height 10
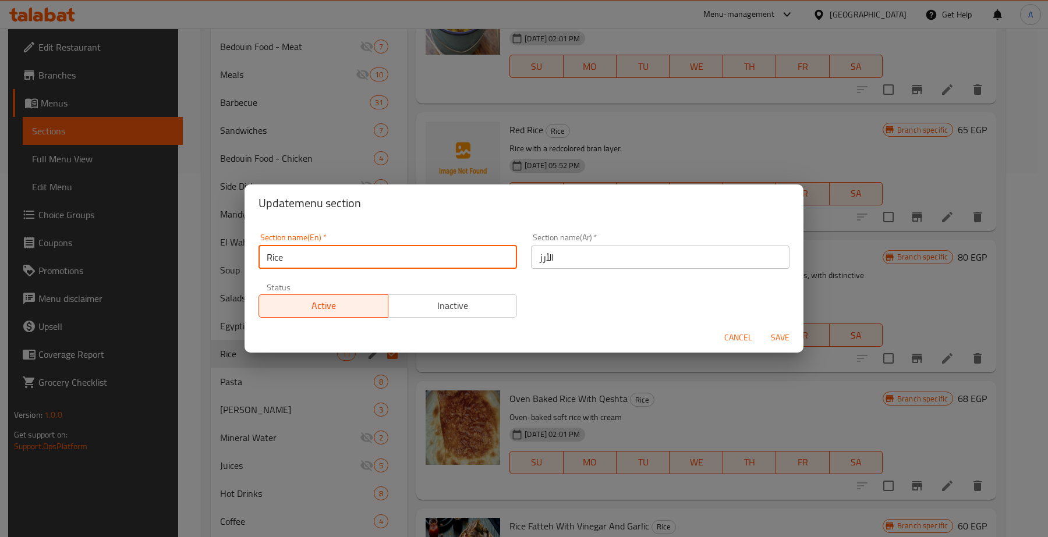
drag, startPoint x: 301, startPoint y: 249, endPoint x: 335, endPoint y: 252, distance: 34.0
click at [237, 246] on div "Update menu section Section name(En)   * Rice Section name(En) * Section name(A…" at bounding box center [524, 268] width 1048 height 537
click at [734, 331] on span "Cancel" at bounding box center [738, 338] width 28 height 15
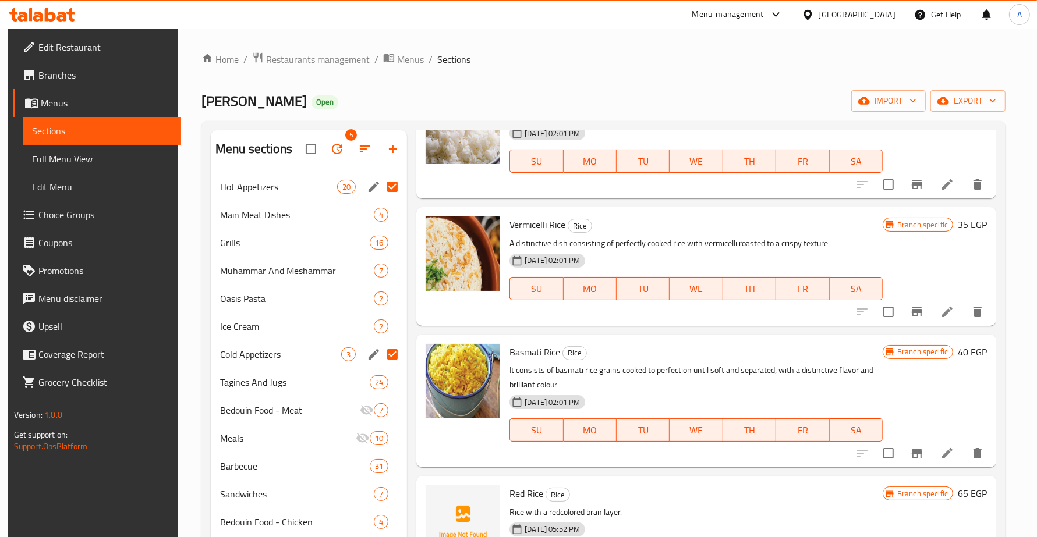
click at [72, 47] on span "Edit Restaurant" at bounding box center [104, 47] width 133 height 14
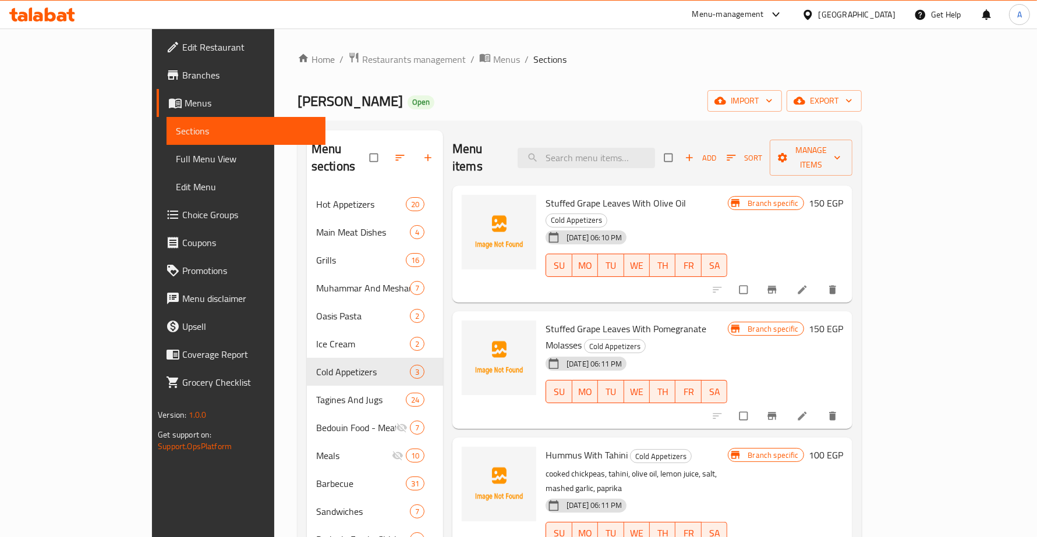
click at [176, 161] on span "Full Menu View" at bounding box center [246, 159] width 140 height 14
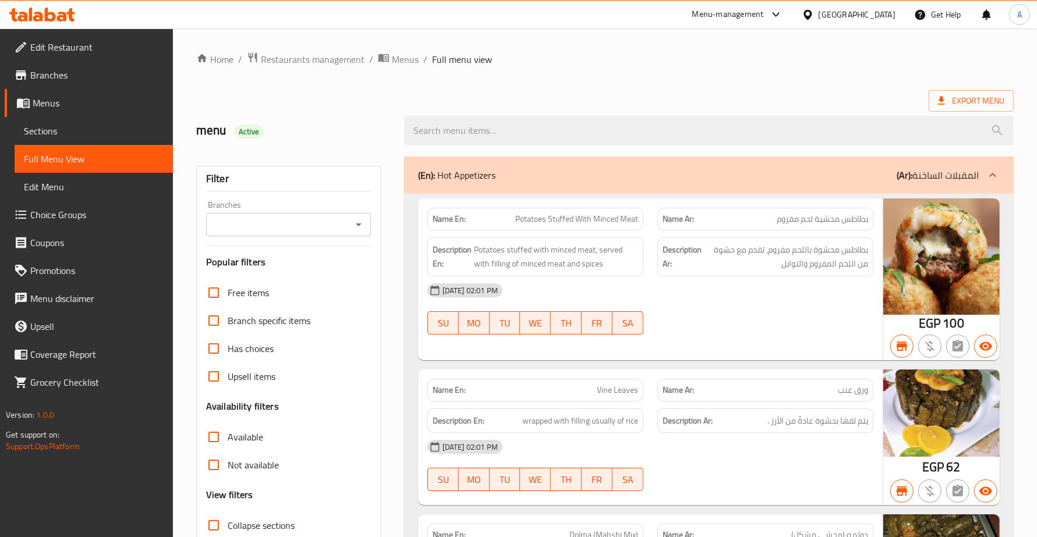
click at [236, 215] on div "Branches" at bounding box center [288, 224] width 165 height 23
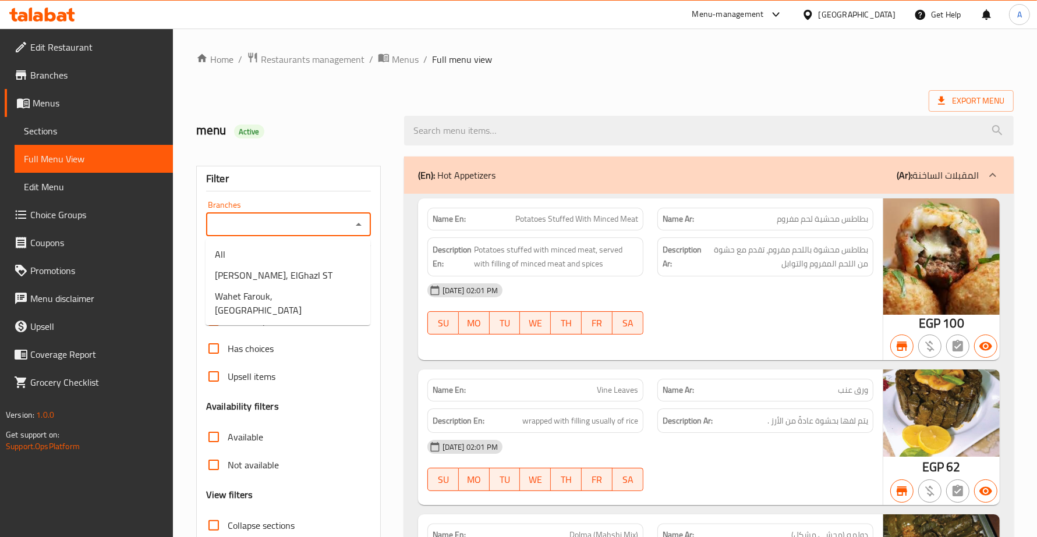
click at [220, 217] on input "Branches" at bounding box center [279, 225] width 139 height 16
click at [251, 289] on span "Wahet Farouk, [GEOGRAPHIC_DATA]" at bounding box center [288, 303] width 146 height 28
type input "Wahet Farouk, [GEOGRAPHIC_DATA]"
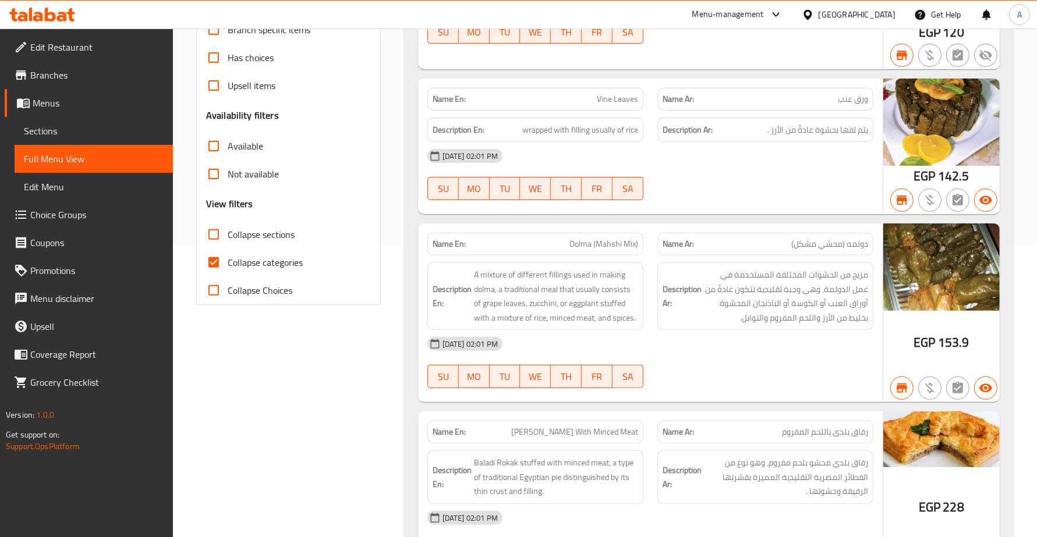
click at [215, 266] on input "Collapse categories" at bounding box center [214, 263] width 28 height 28
checkbox input "false"
click at [211, 236] on input "Collapse sections" at bounding box center [214, 235] width 28 height 28
checkbox input "true"
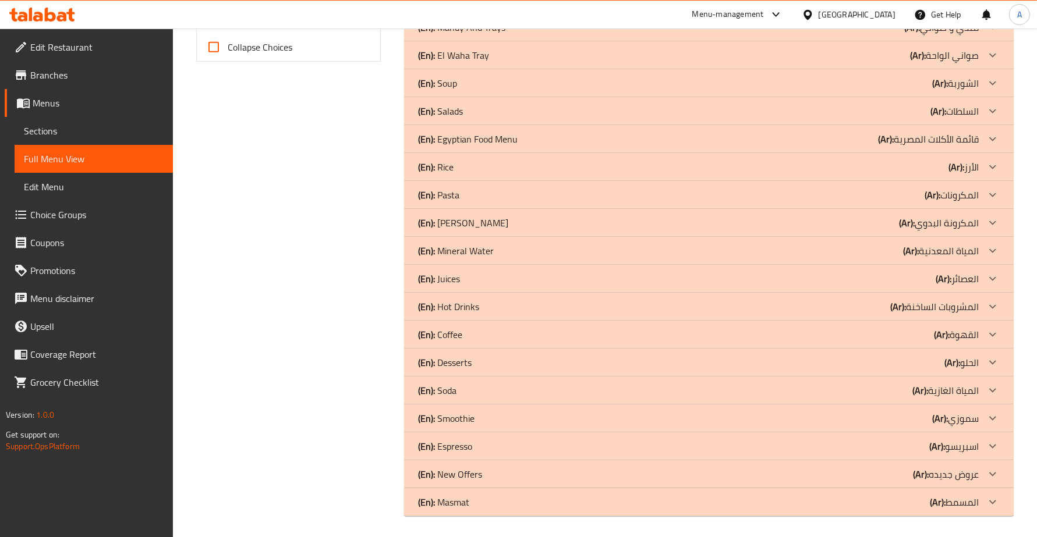
scroll to position [536, 0]
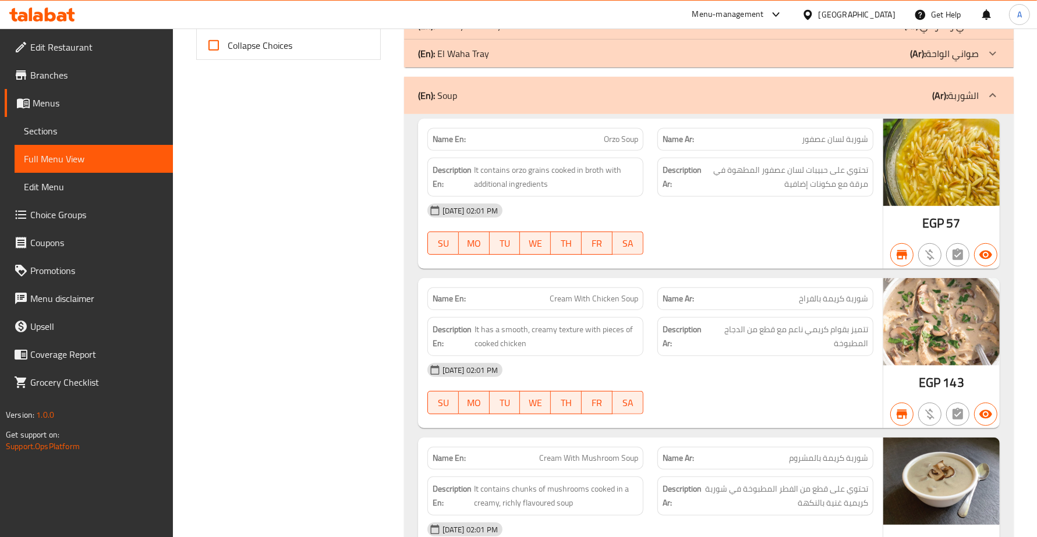
scroll to position [245, 0]
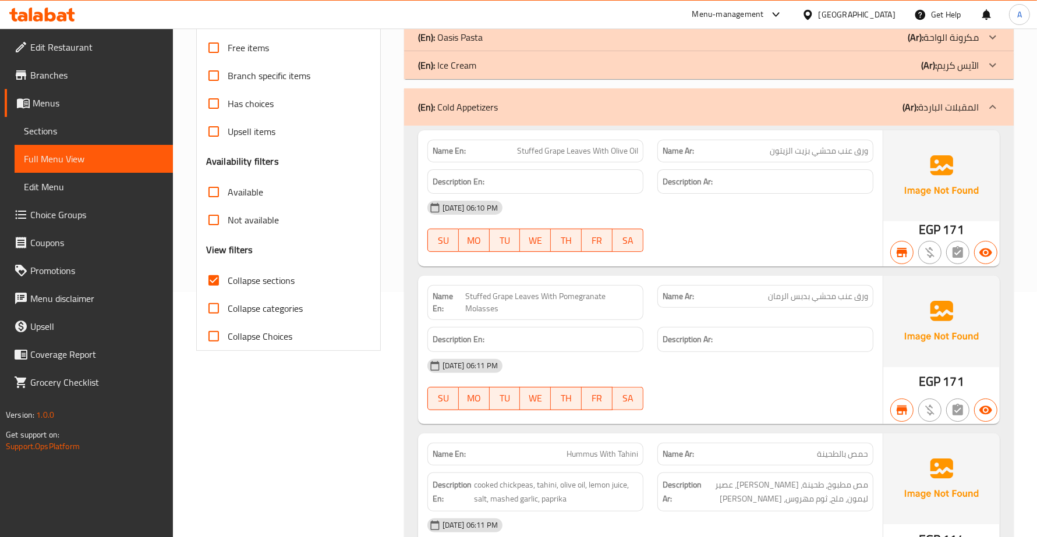
scroll to position [100, 0]
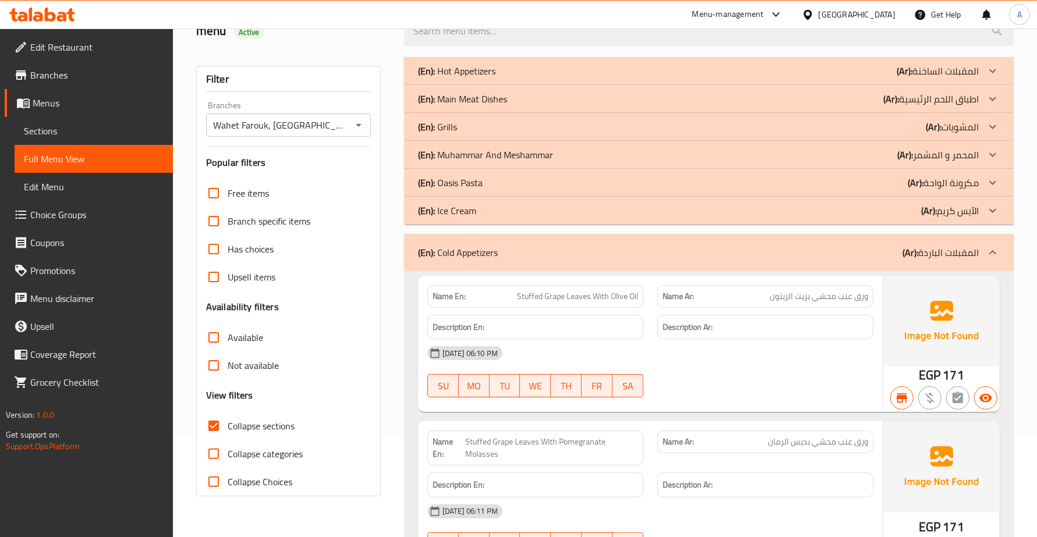
click at [464, 77] on p "(En): Hot Appetizers" at bounding box center [456, 71] width 77 height 14
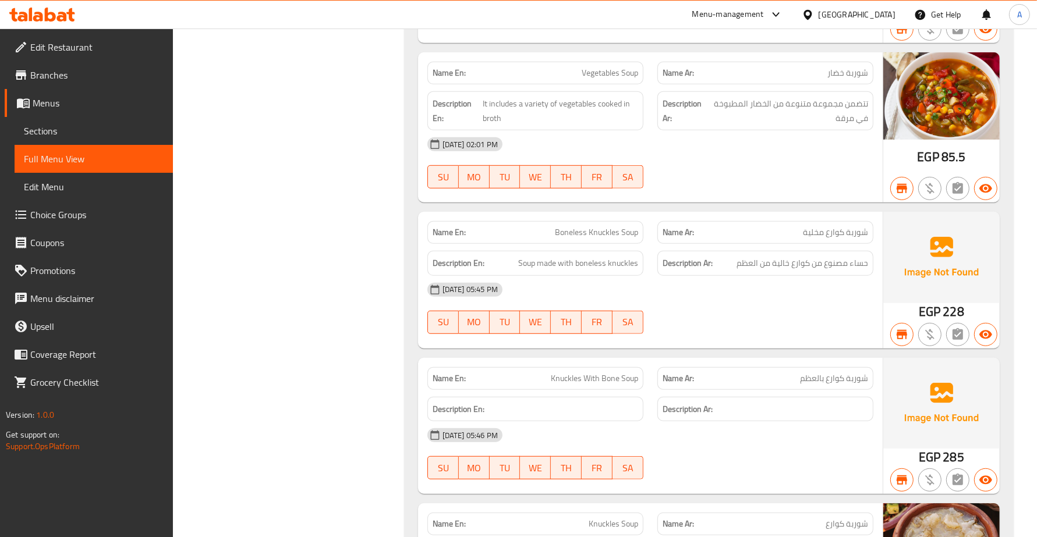
scroll to position [9603, 0]
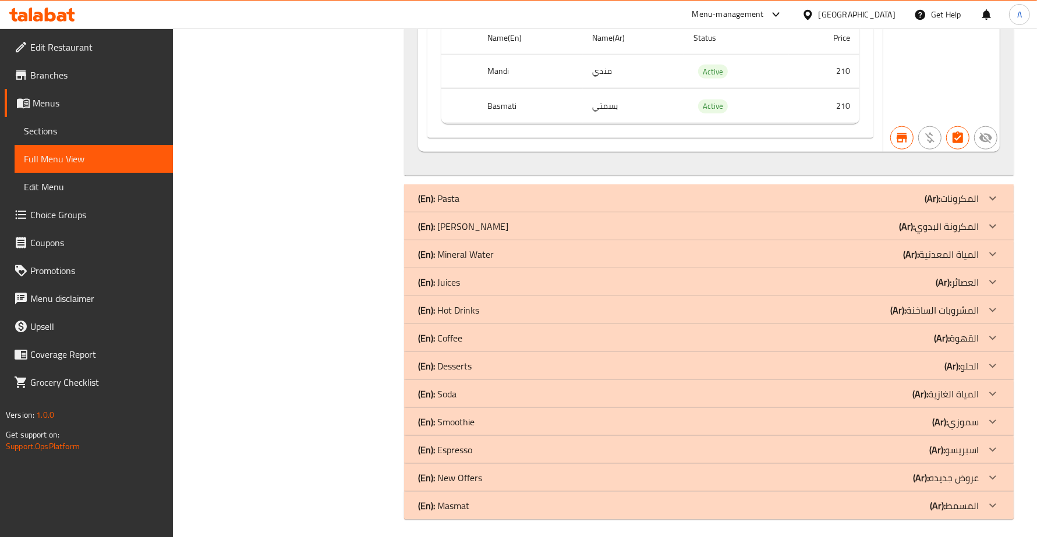
drag, startPoint x: 511, startPoint y: 164, endPoint x: 511, endPoint y: 429, distance: 264.3
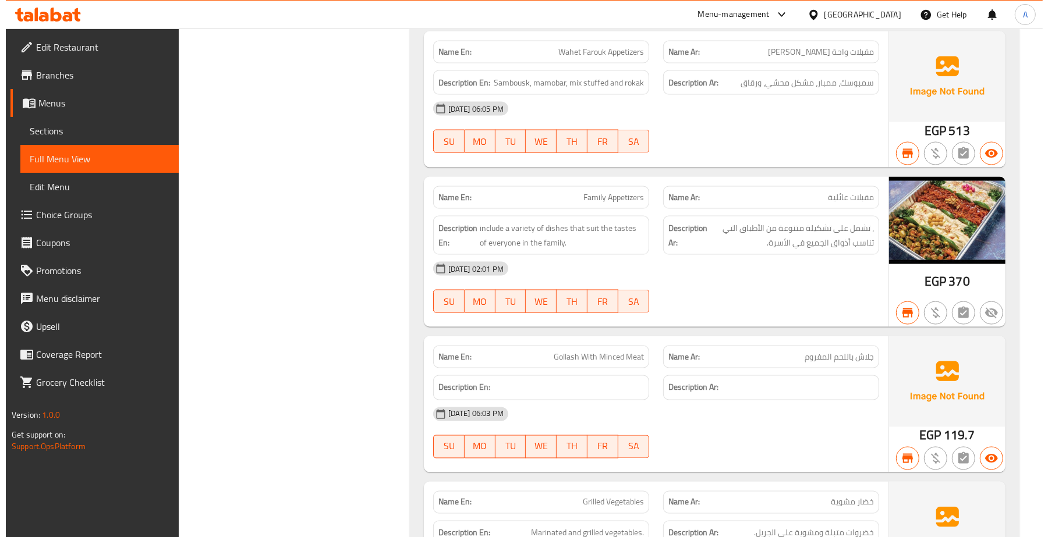
scroll to position [0, 0]
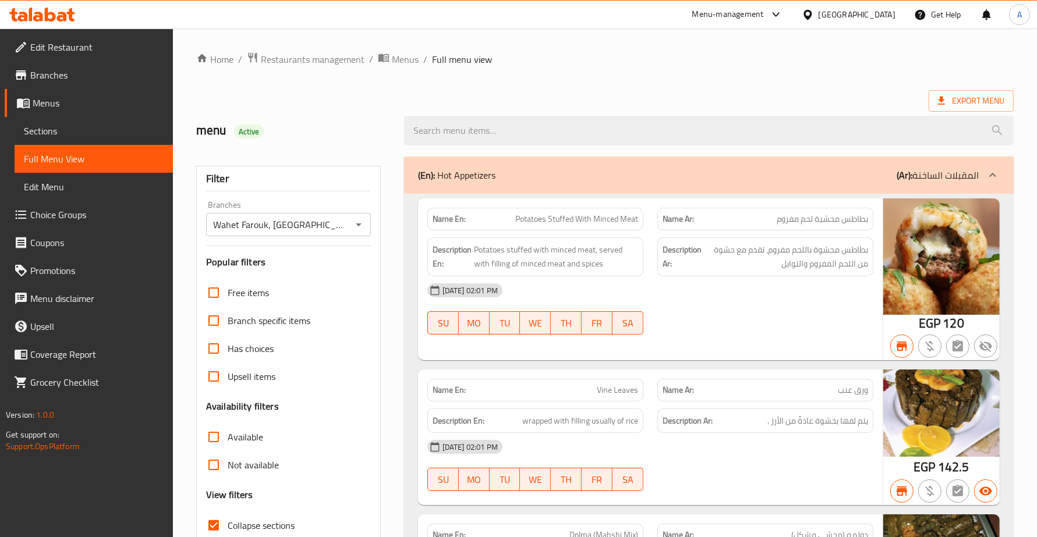
drag, startPoint x: 327, startPoint y: 289, endPoint x: 344, endPoint y: 55, distance: 234.1
drag, startPoint x: 304, startPoint y: 422, endPoint x: 297, endPoint y: 121, distance: 301.7
drag, startPoint x: 523, startPoint y: 175, endPoint x: 432, endPoint y: 175, distance: 90.8
click at [432, 175] on div "(En): Hot Appetizers (Ar): المقبلات الساخنة" at bounding box center [698, 175] width 561 height 14
